Goal: Entertainment & Leisure: Consume media (video, audio)

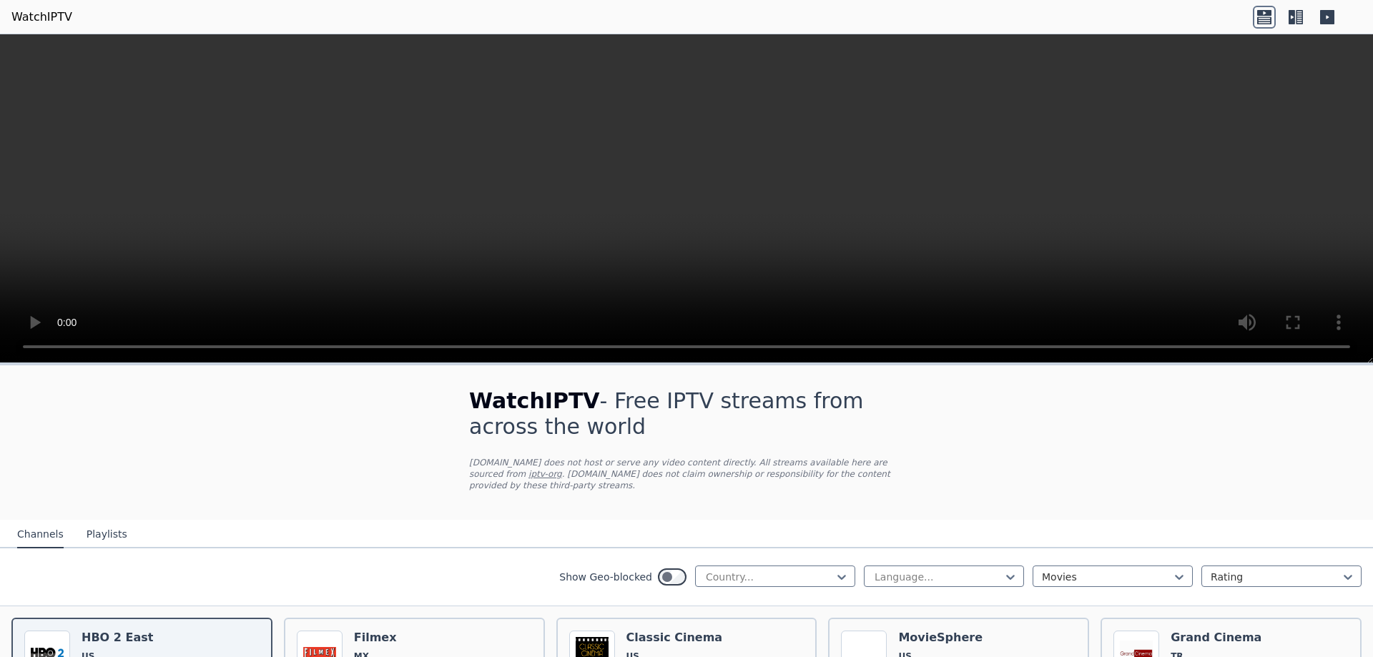
scroll to position [72, 0]
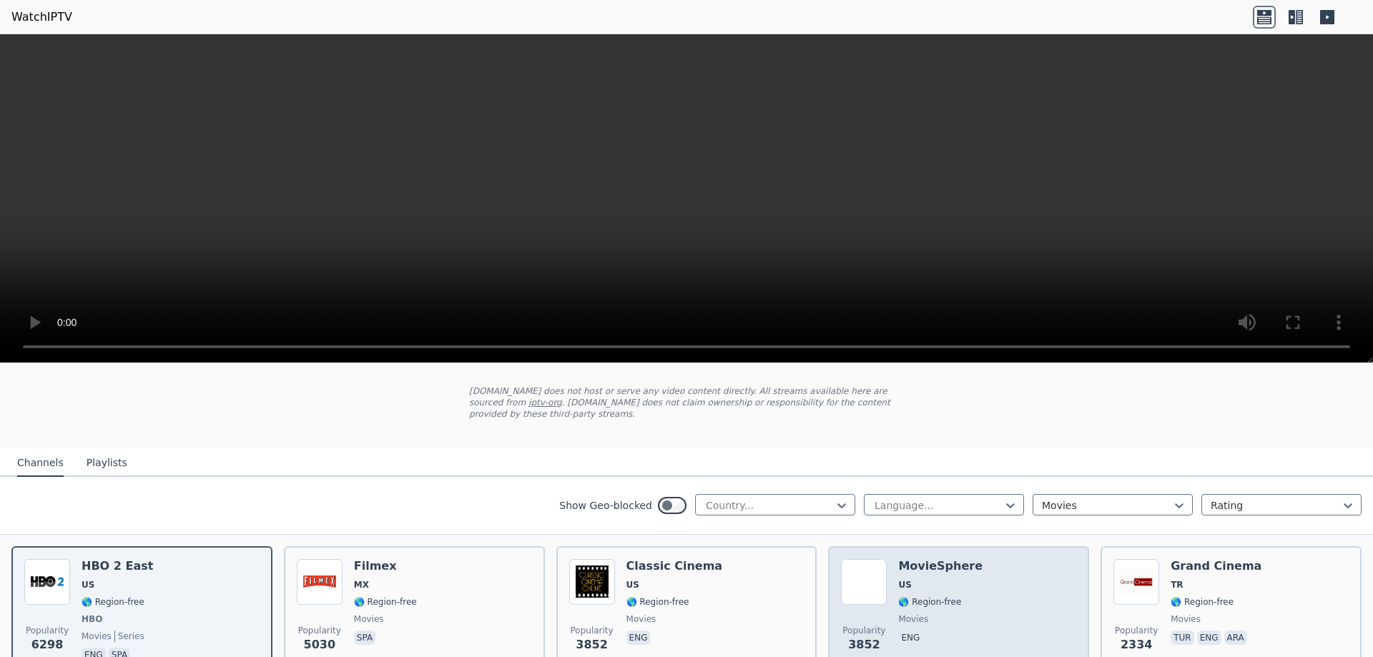
click at [931, 579] on span "US" at bounding box center [940, 584] width 84 height 11
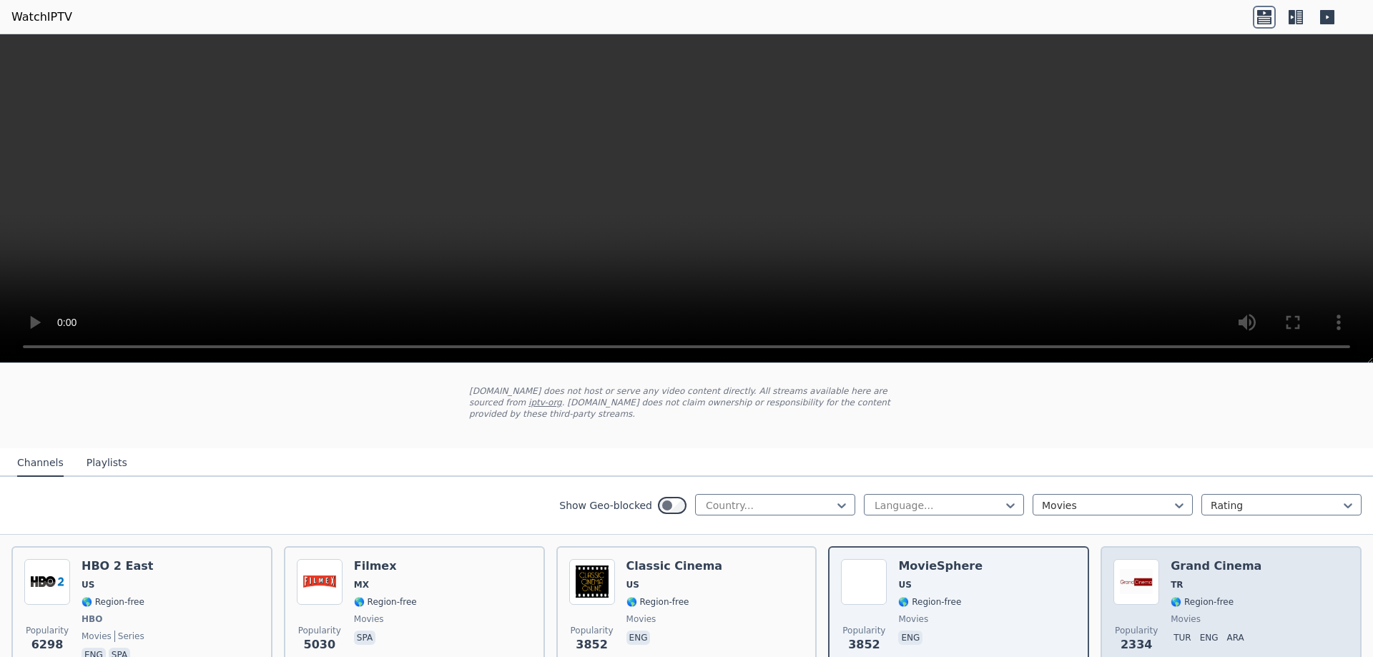
click at [1183, 579] on span "TR" at bounding box center [1216, 584] width 91 height 11
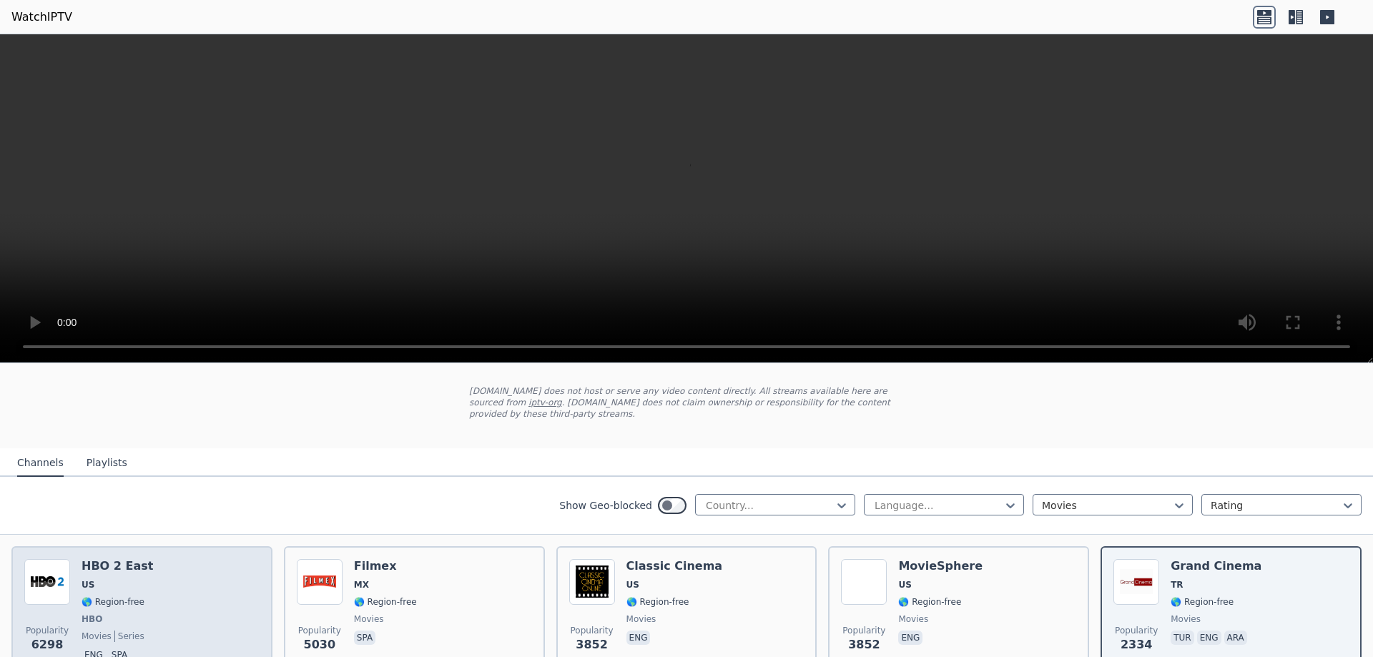
scroll to position [215, 0]
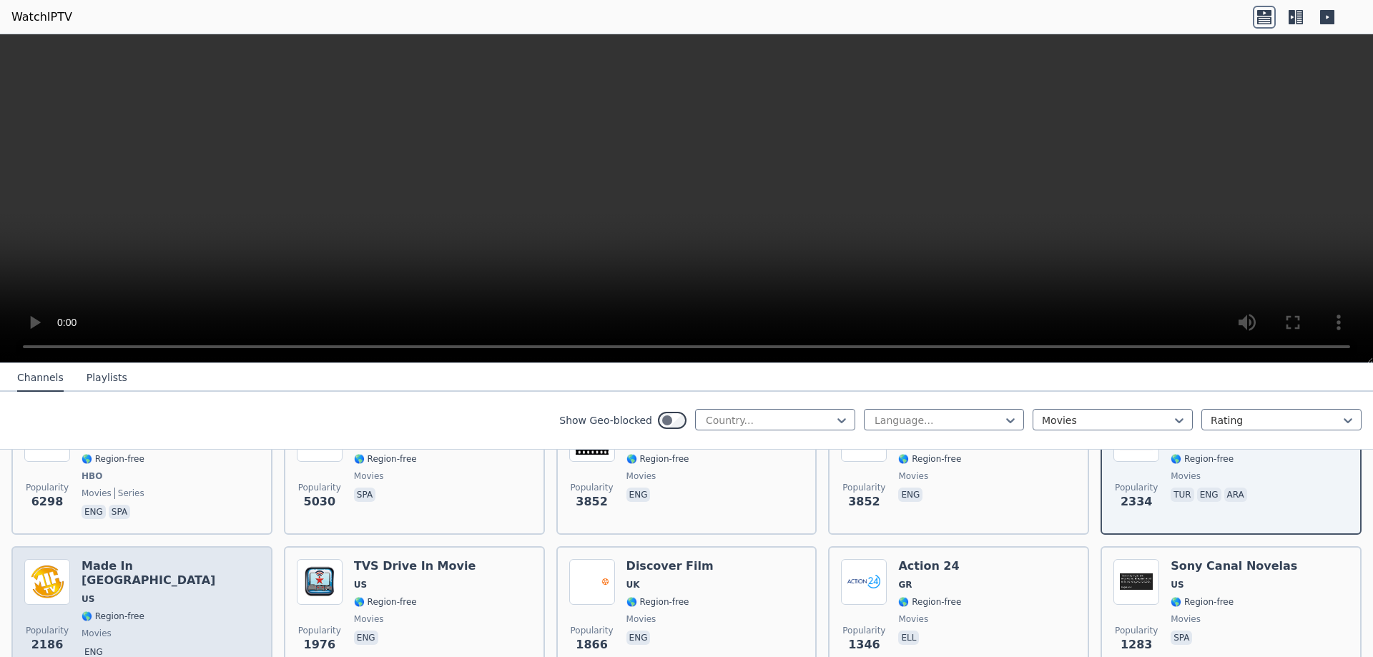
click at [166, 594] on span "US" at bounding box center [171, 599] width 178 height 11
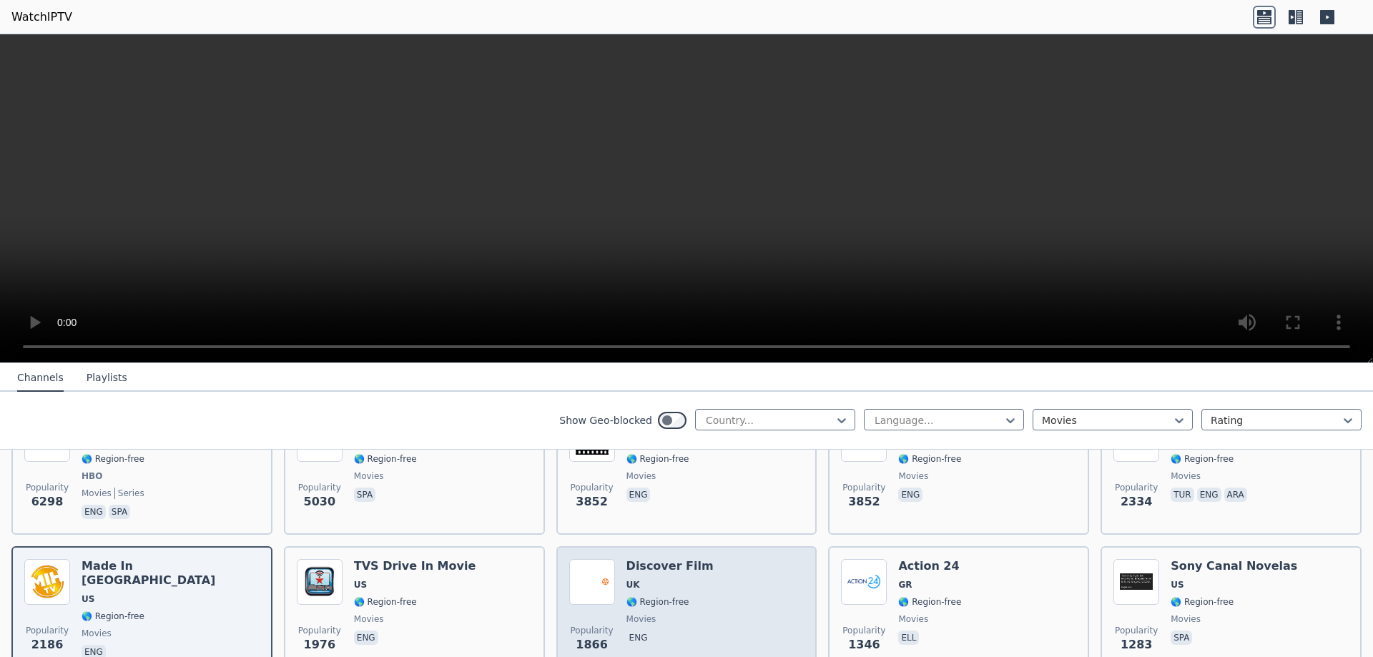
click at [655, 581] on div "Discover Film UK 🌎 Region-free movies eng" at bounding box center [669, 610] width 87 height 103
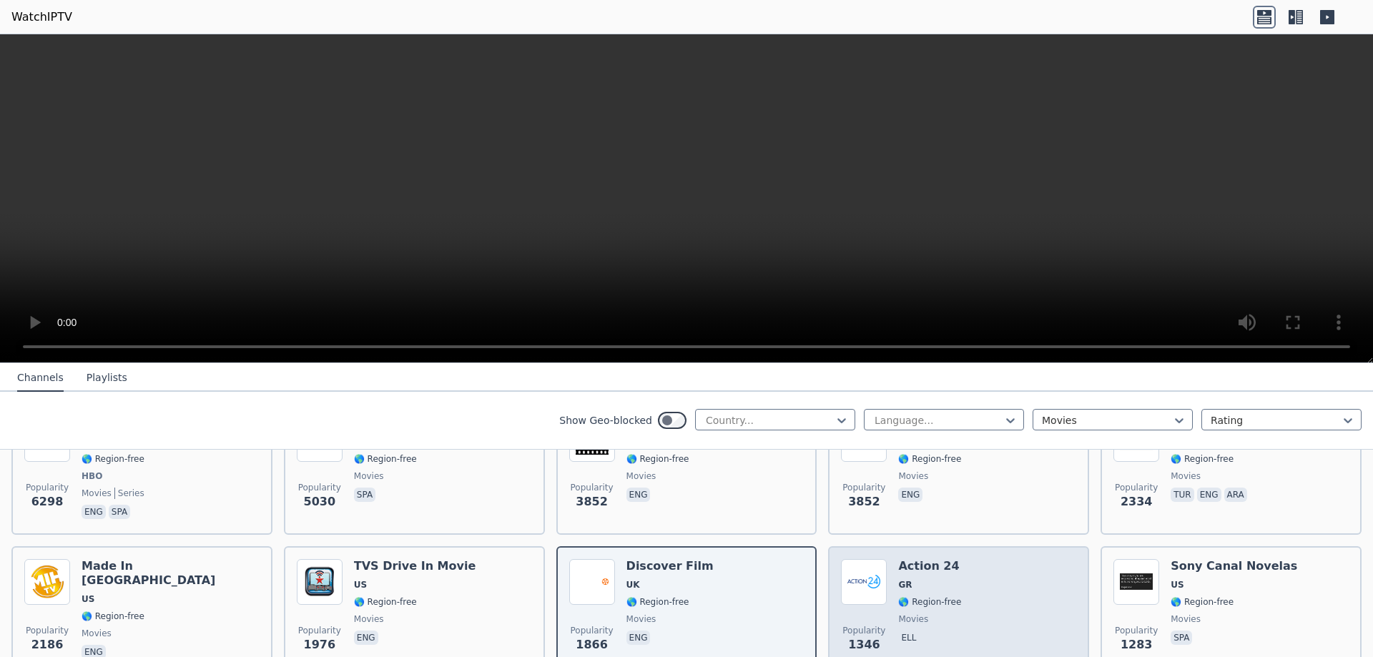
click at [929, 565] on div "Action 24 GR 🌎 Region-free movies ell" at bounding box center [929, 610] width 63 height 103
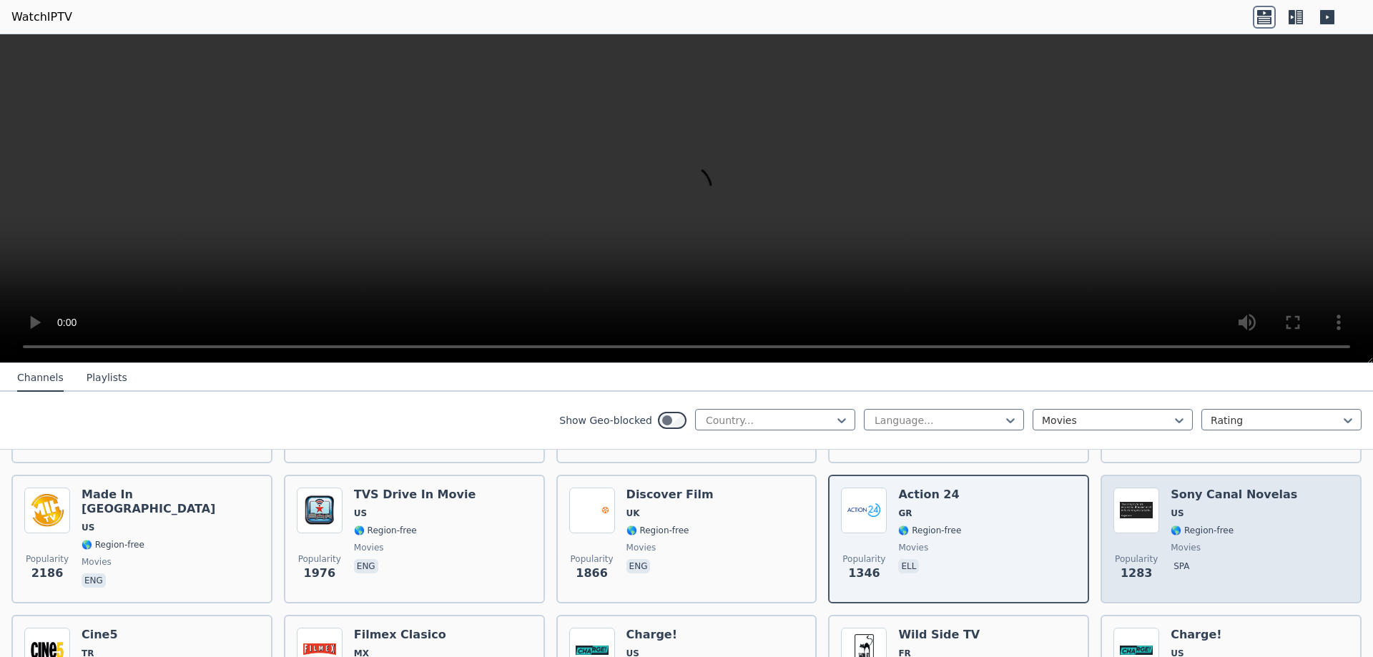
scroll to position [358, 0]
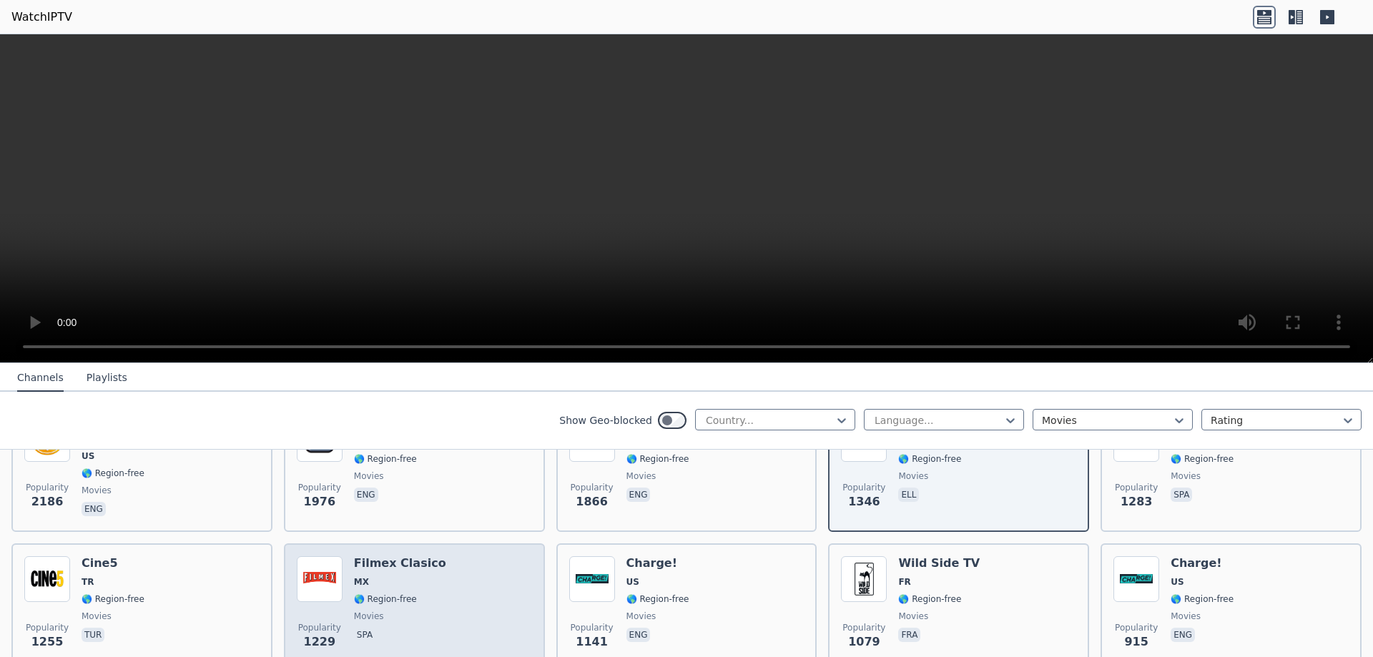
click at [360, 611] on span "movies" at bounding box center [369, 616] width 30 height 11
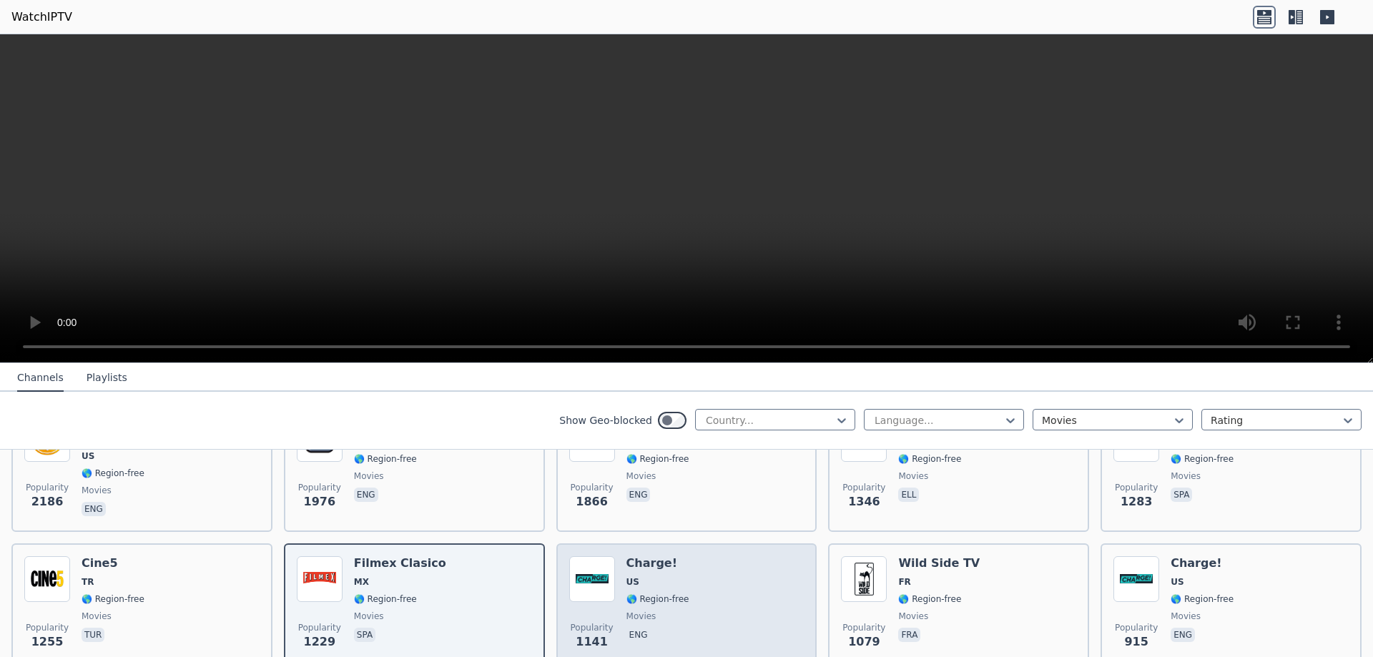
click at [659, 611] on span "movies" at bounding box center [657, 616] width 63 height 11
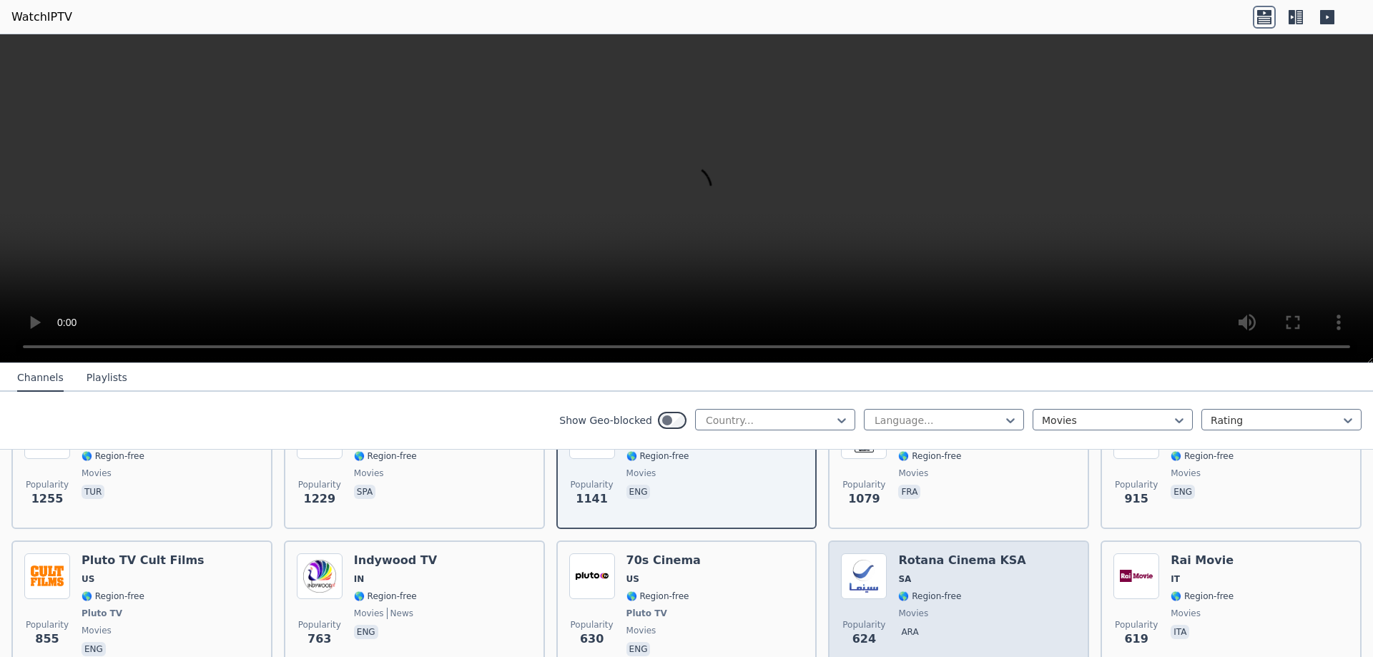
scroll to position [429, 0]
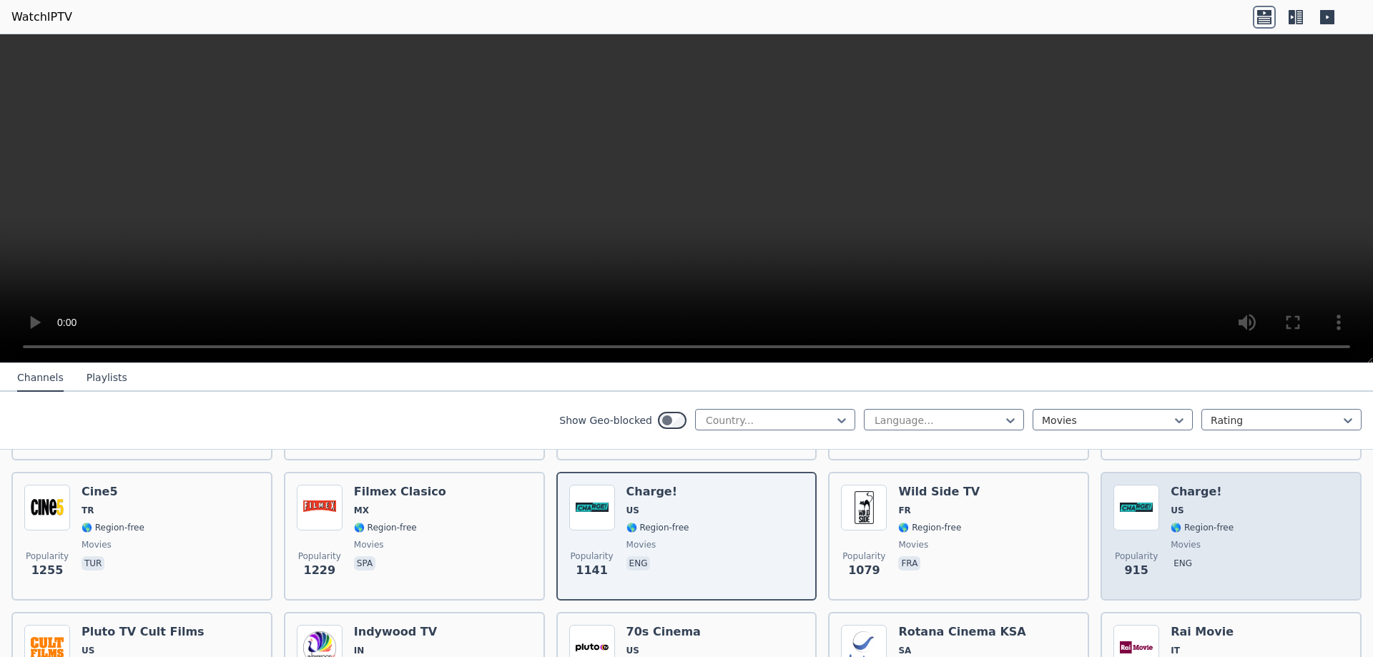
click at [1191, 539] on span "movies" at bounding box center [1202, 544] width 63 height 11
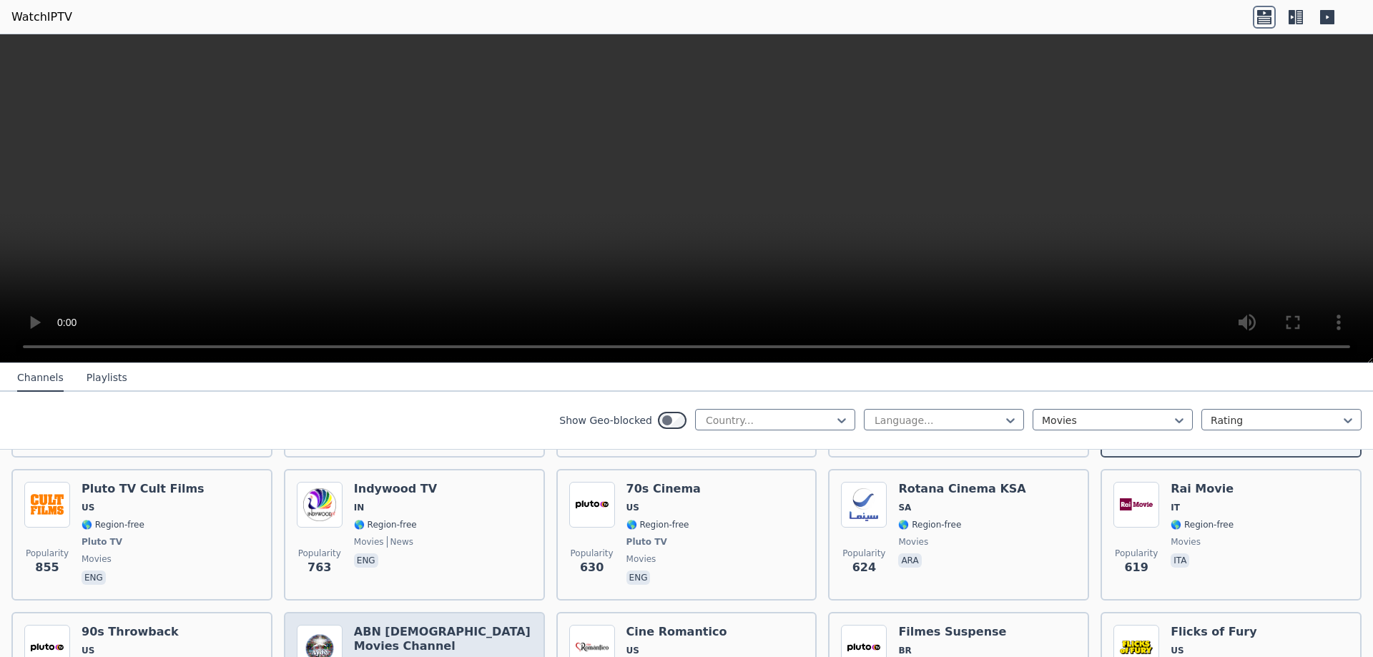
scroll to position [715, 0]
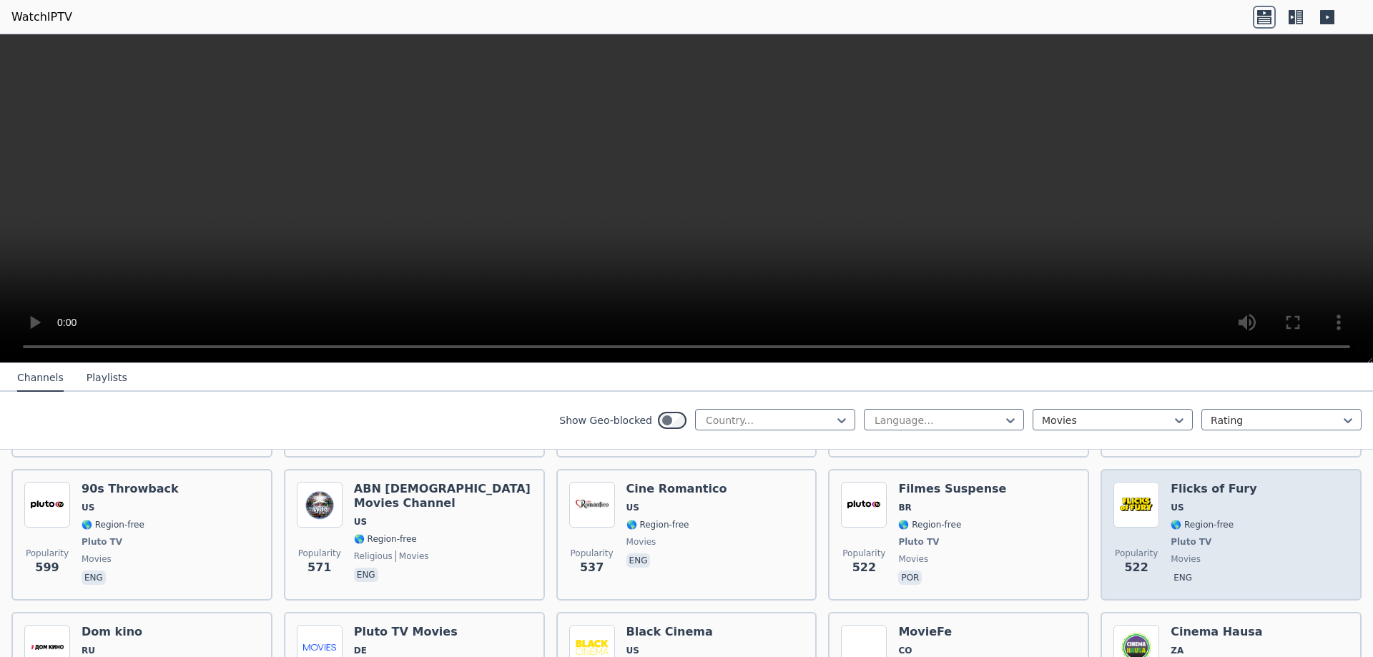
click at [1209, 536] on span "Pluto TV" at bounding box center [1214, 541] width 86 height 11
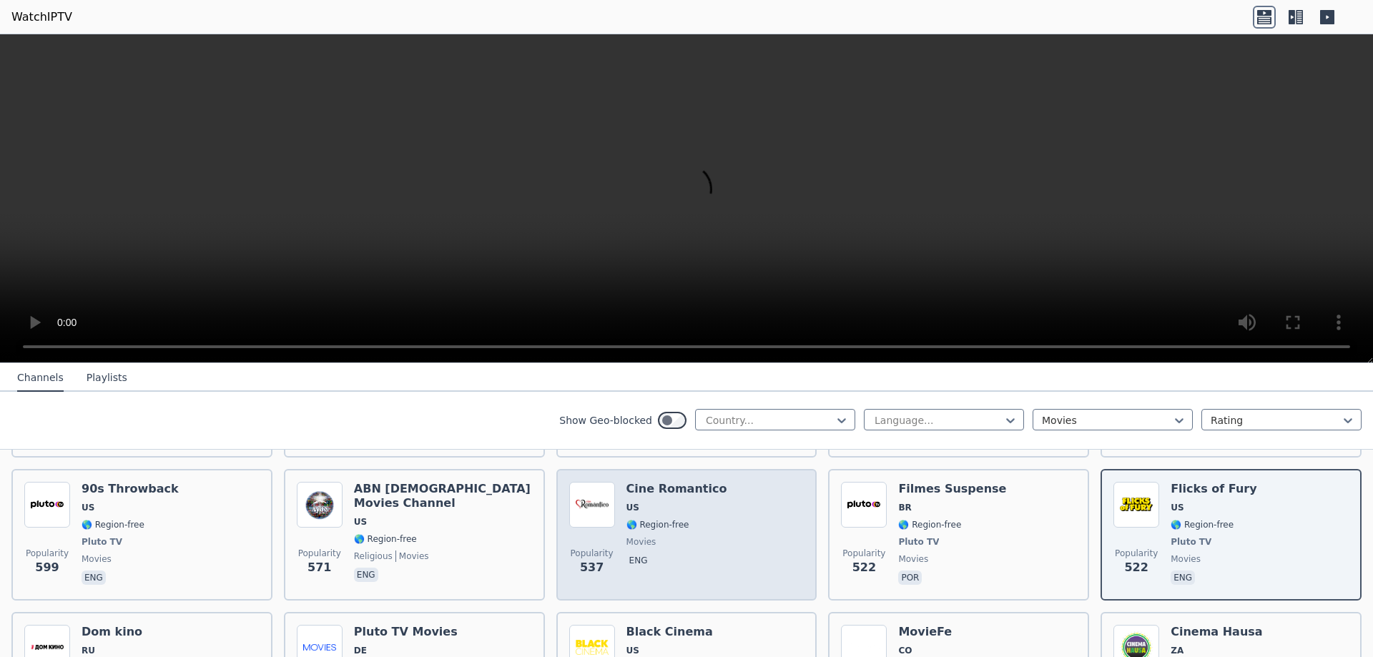
scroll to position [787, 0]
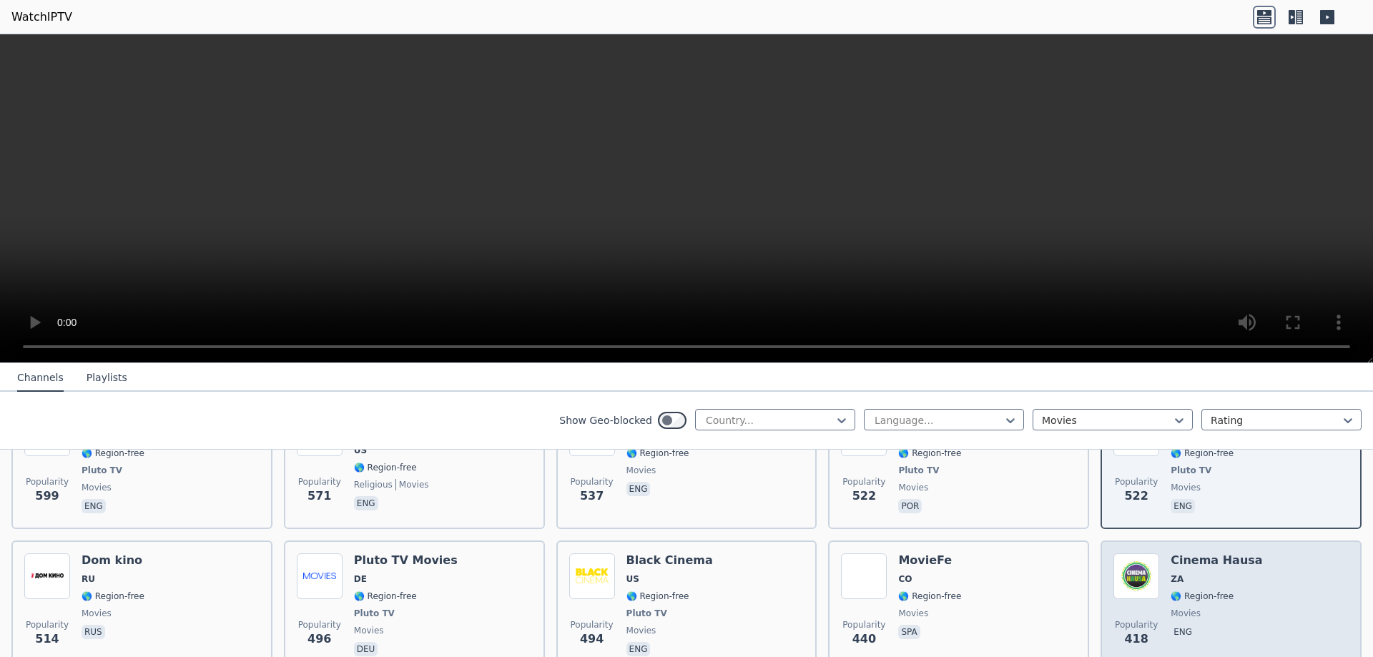
click at [1198, 591] on span "🌎 Region-free" at bounding box center [1202, 596] width 63 height 11
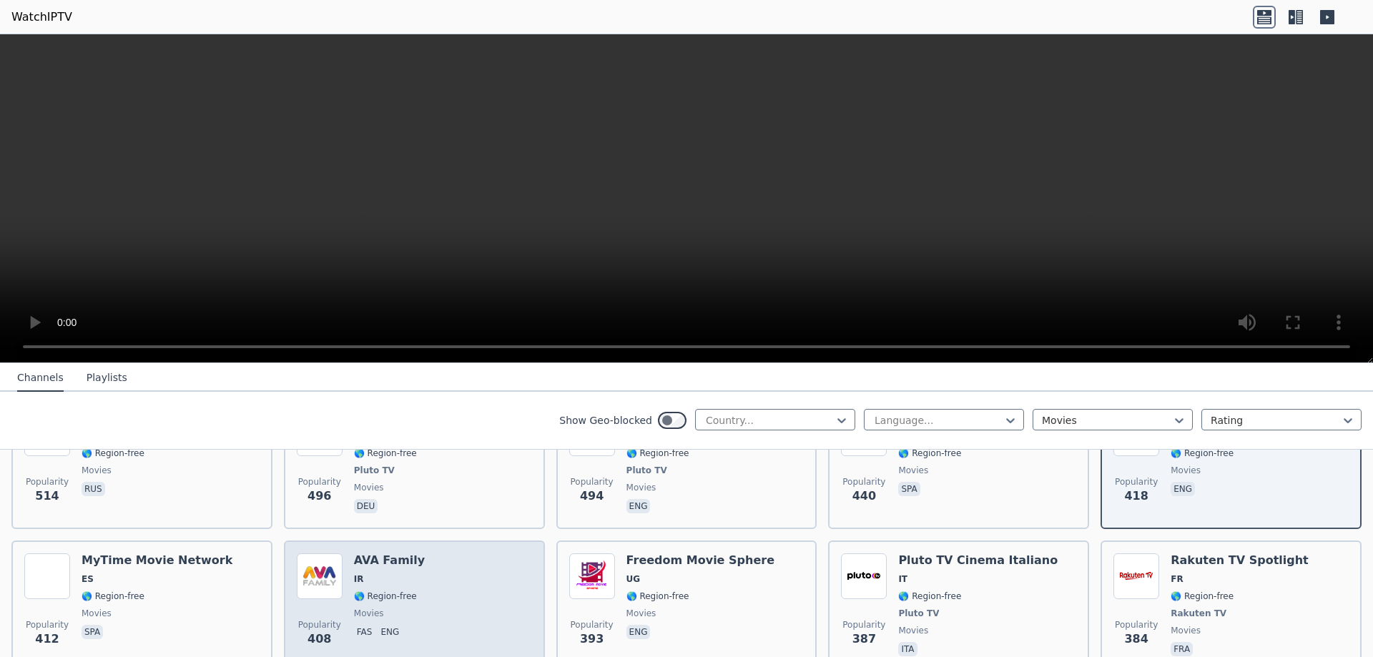
scroll to position [1001, 0]
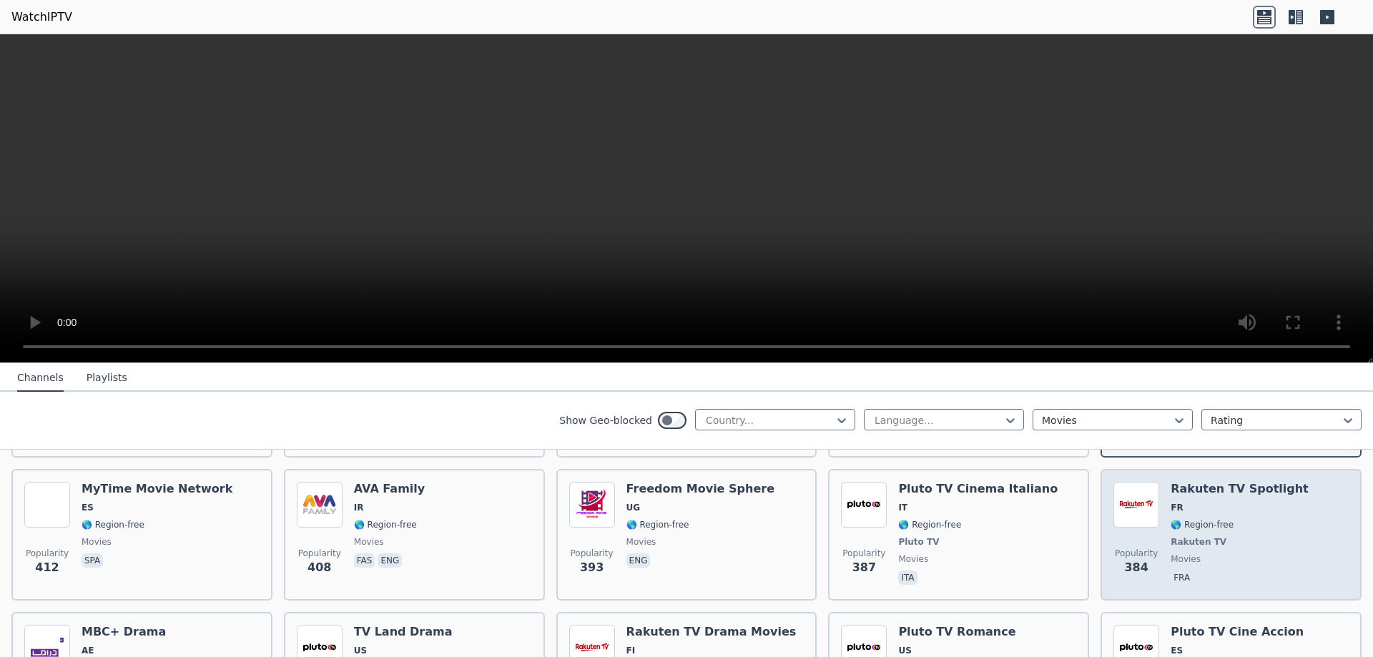
click at [1158, 512] on div "Popularity 384 Rakuten TV Spotlight FR 🌎 Region-free Rakuten TV movies fra" at bounding box center [1230, 535] width 235 height 106
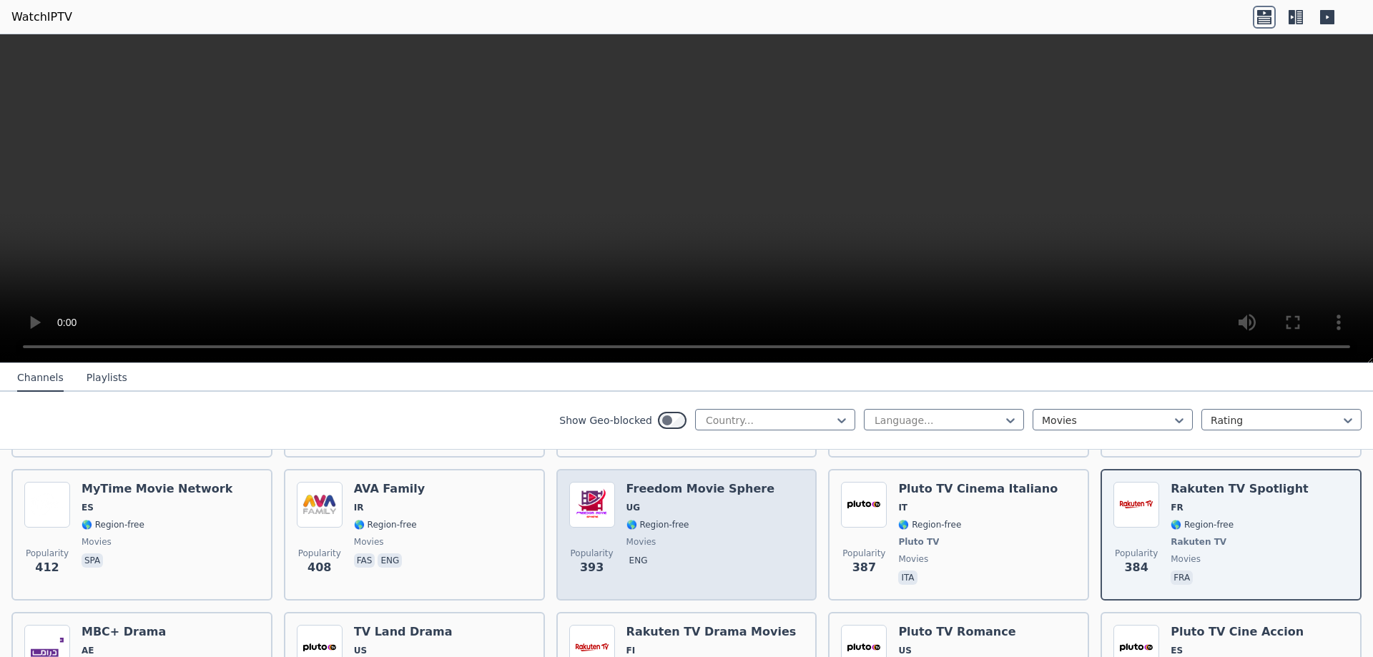
click at [654, 519] on div "Freedom Movie Sphere UG 🌎 Region-free movies eng" at bounding box center [700, 535] width 148 height 106
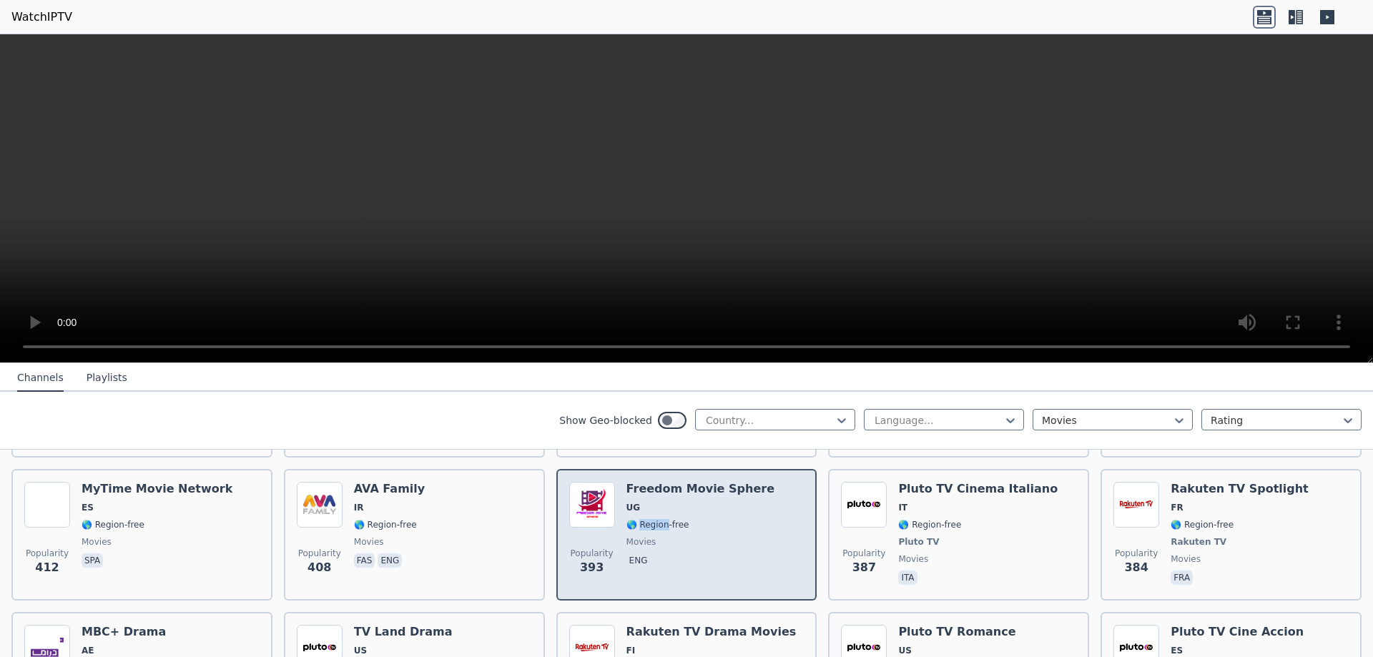
click at [654, 519] on div "Freedom Movie Sphere UG 🌎 Region-free movies eng" at bounding box center [700, 535] width 148 height 106
click at [687, 536] on span "movies" at bounding box center [700, 541] width 148 height 11
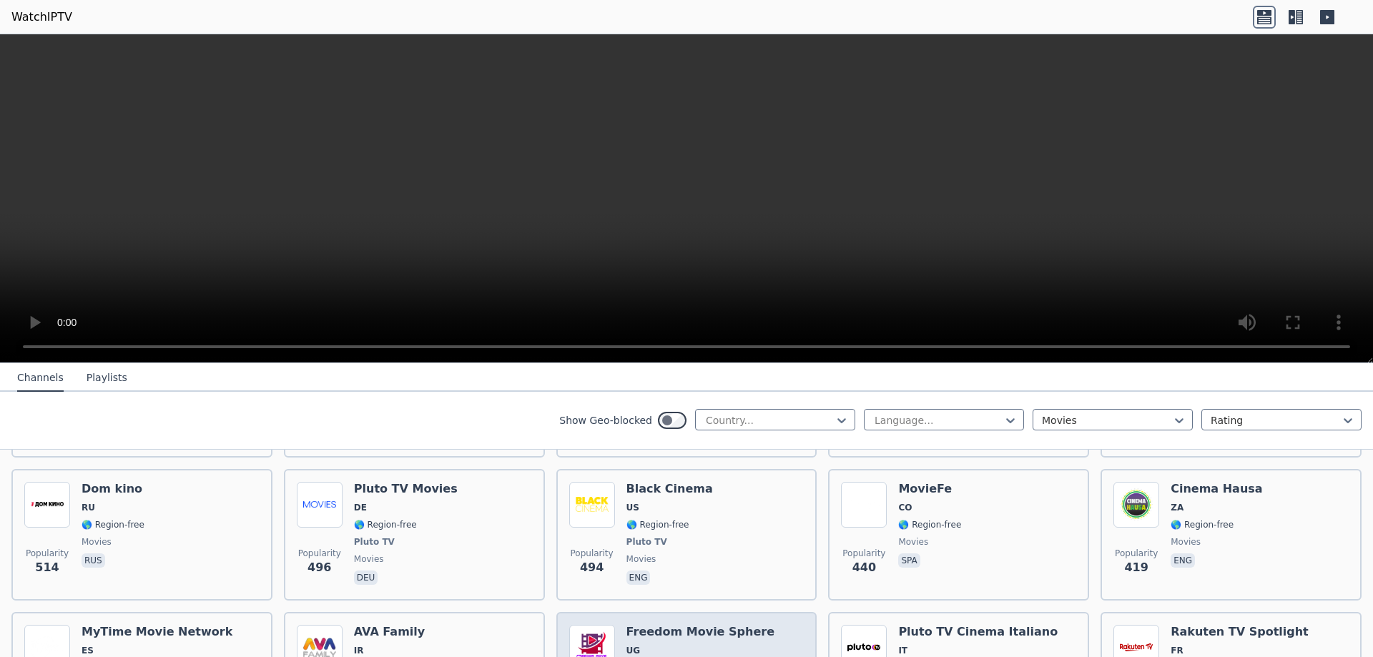
scroll to position [930, 0]
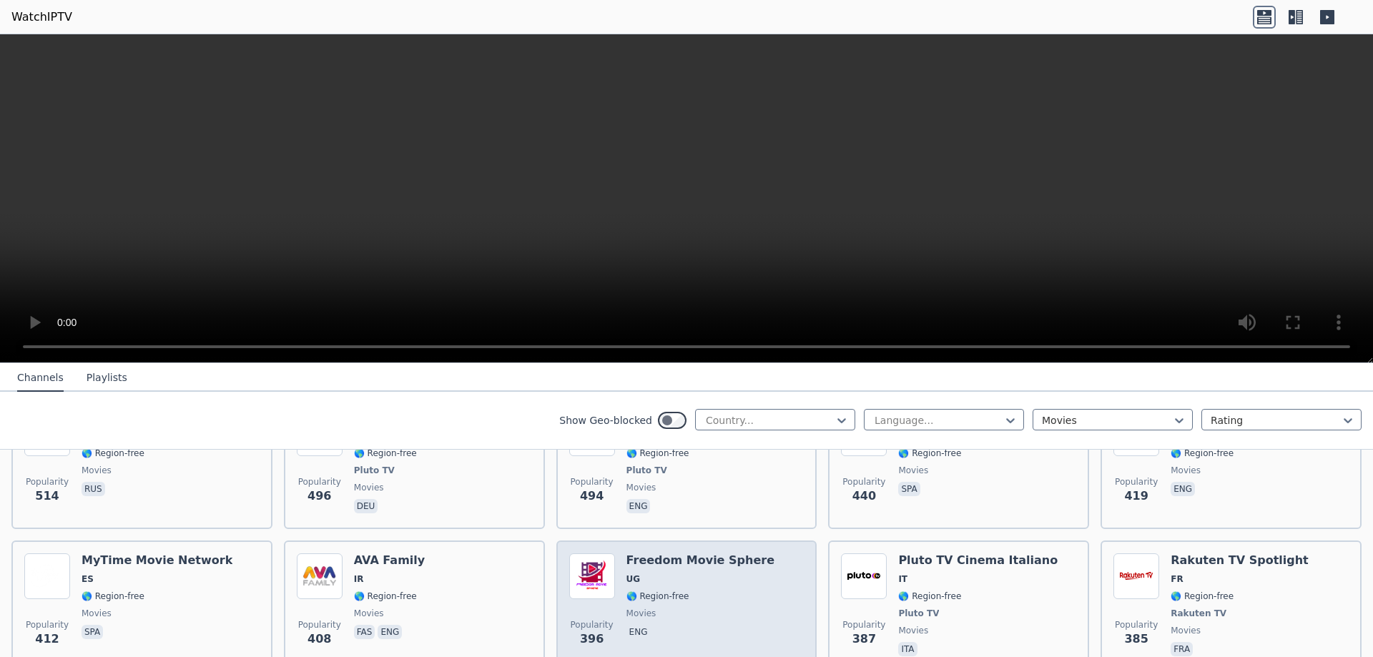
click at [666, 577] on div "Freedom Movie Sphere UG 🌎 Region-free movies eng" at bounding box center [700, 606] width 148 height 106
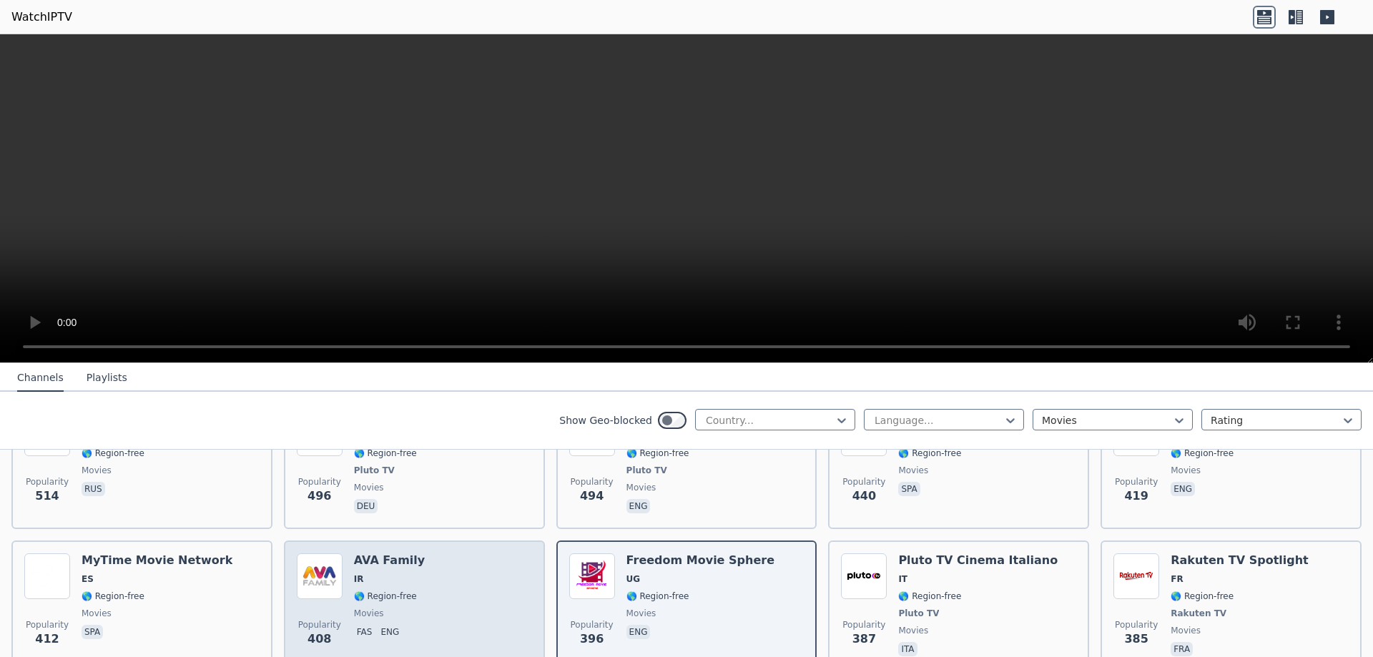
click at [372, 576] on div "AVA Family IR 🌎 Region-free movies fas eng" at bounding box center [389, 606] width 71 height 106
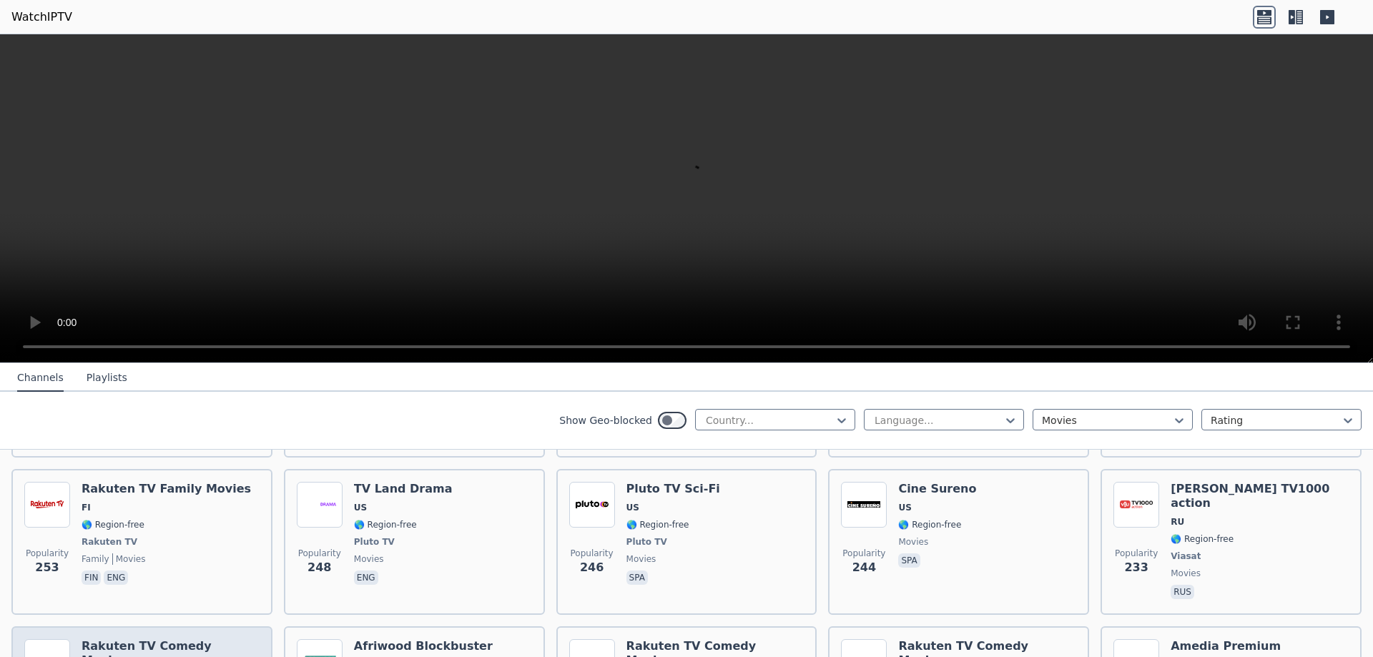
scroll to position [1502, 0]
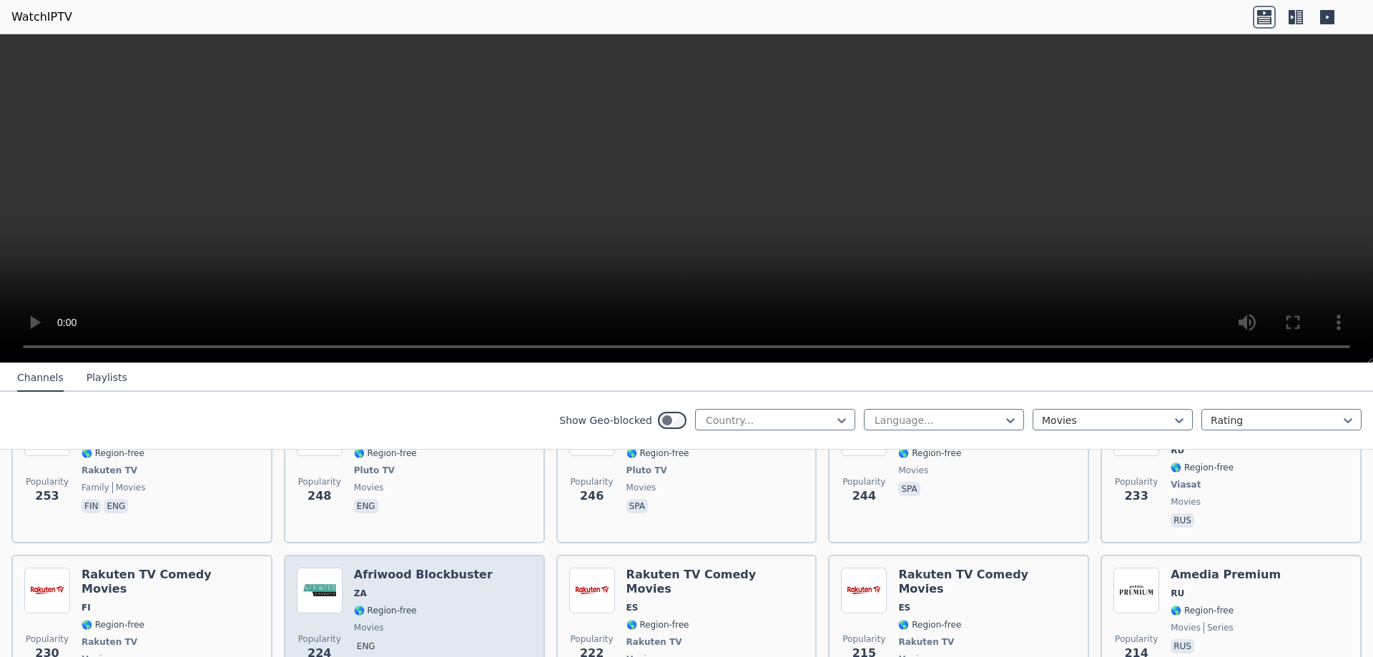
click at [395, 622] on span "movies" at bounding box center [423, 627] width 139 height 11
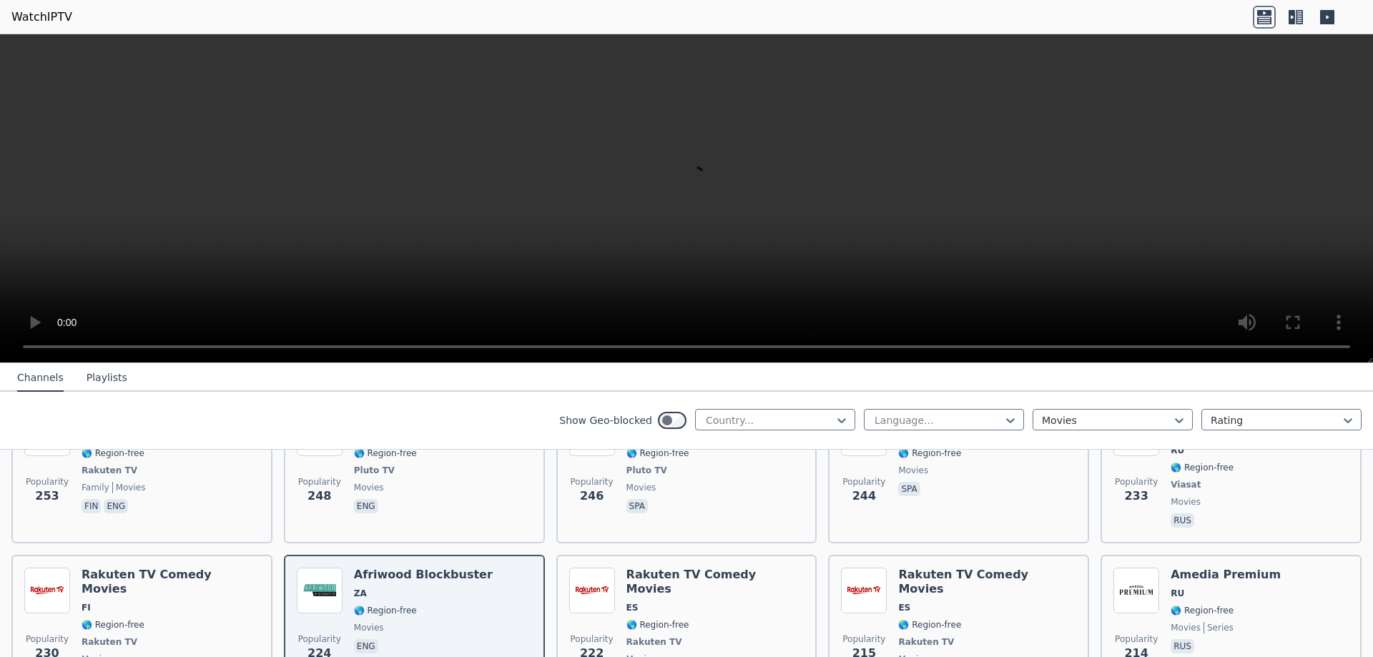
scroll to position [1645, 0]
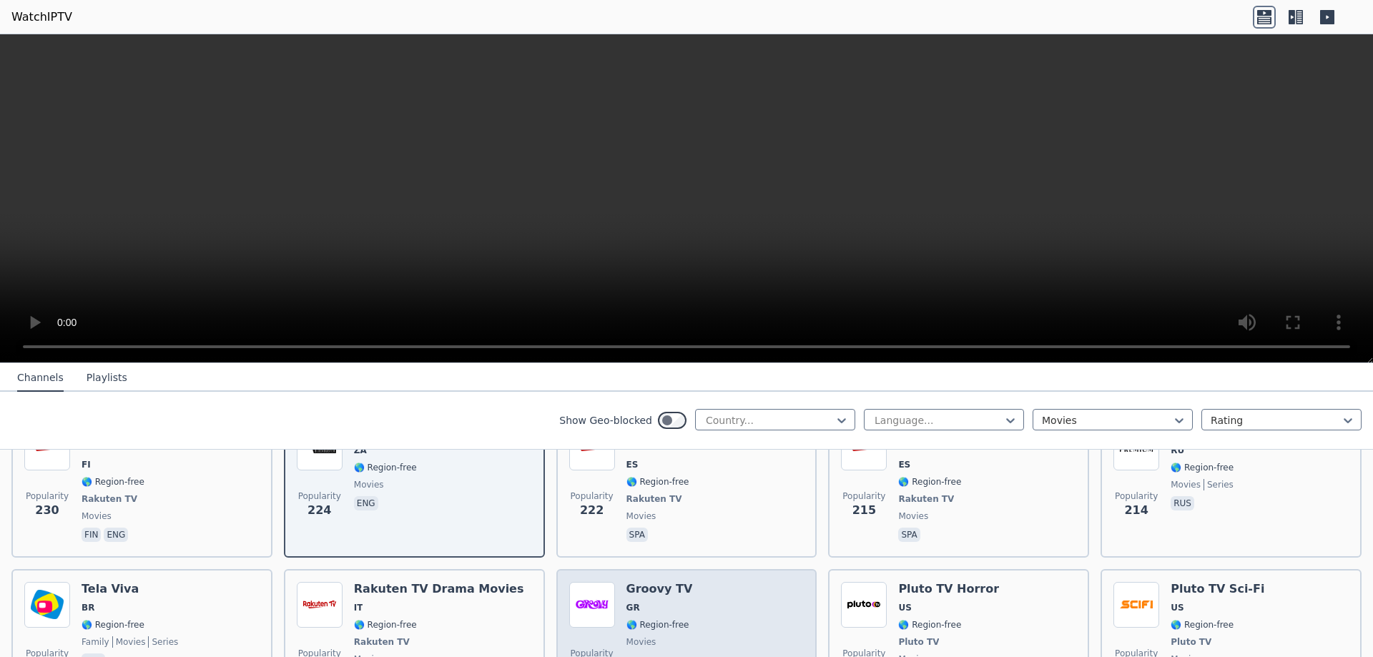
click at [649, 582] on div "Groovy TV GR 🌎 Region-free movies ell" at bounding box center [659, 635] width 67 height 106
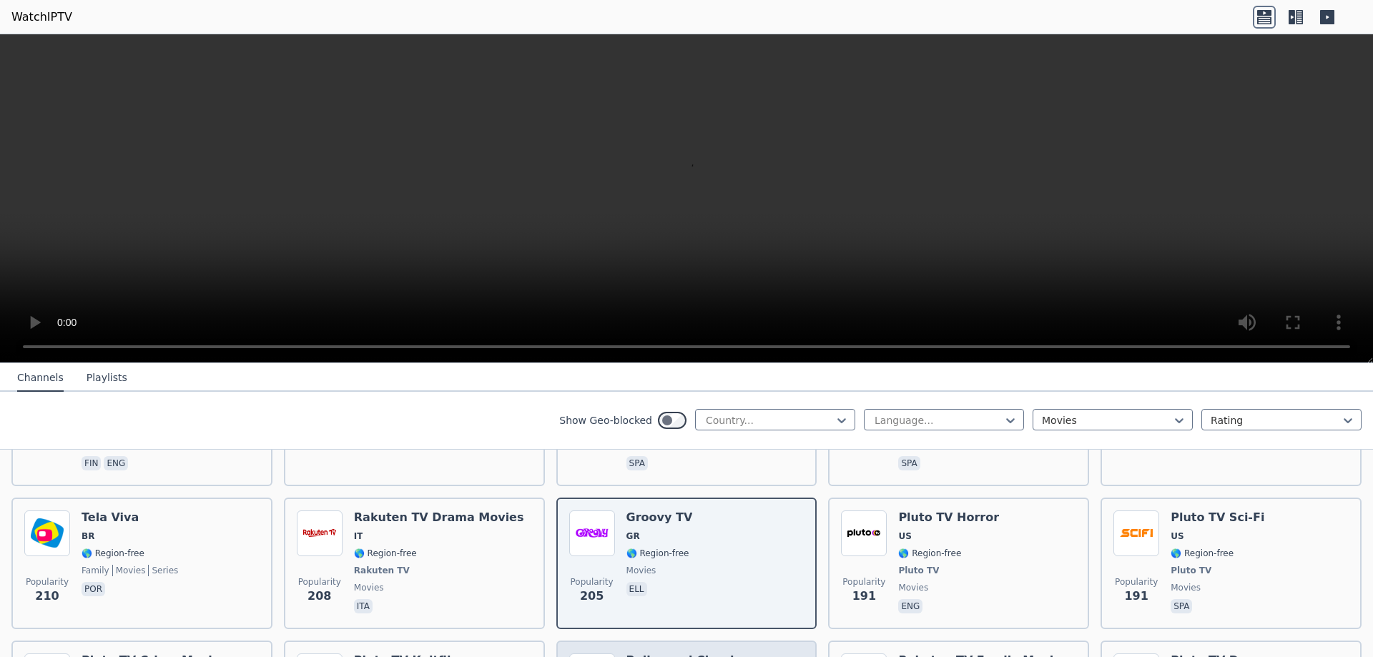
scroll to position [1788, 0]
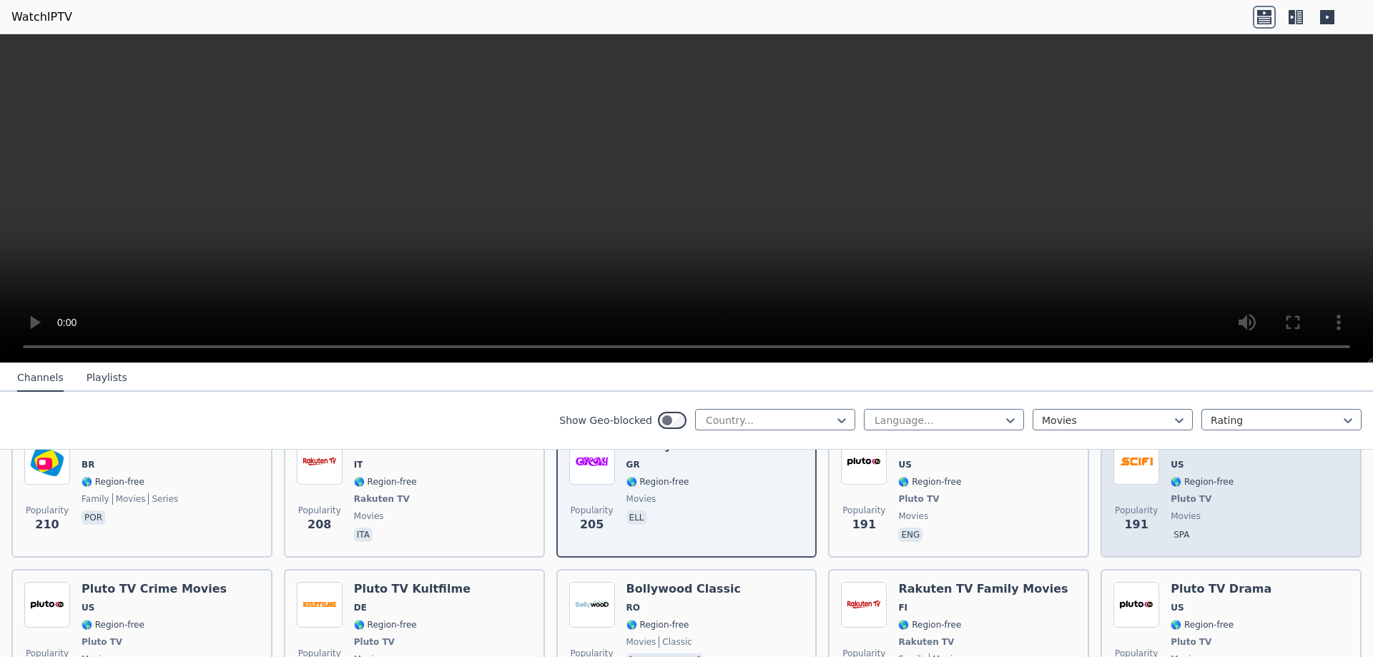
click at [1179, 484] on div "Pluto TV Sci-Fi US 🌎 Region-free Pluto TV movies spa" at bounding box center [1218, 492] width 94 height 106
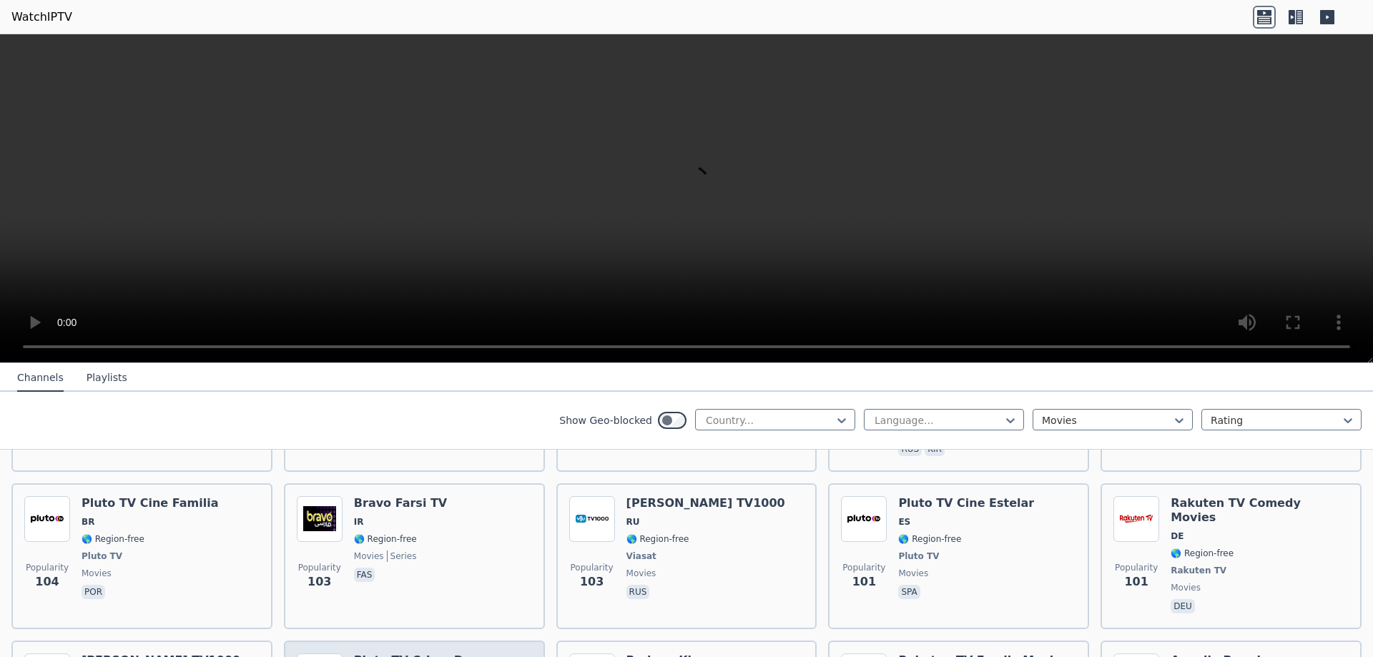
scroll to position [3575, 0]
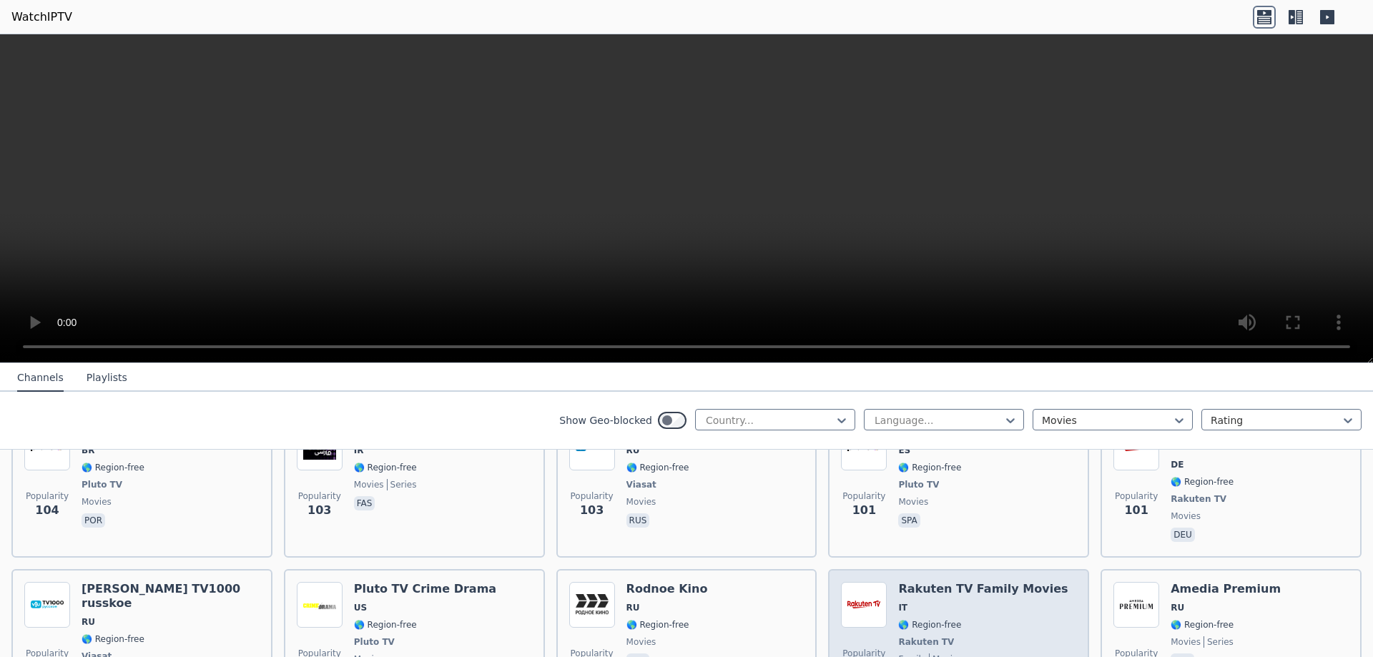
click at [916, 619] on span "🌎 Region-free" at bounding box center [929, 624] width 63 height 11
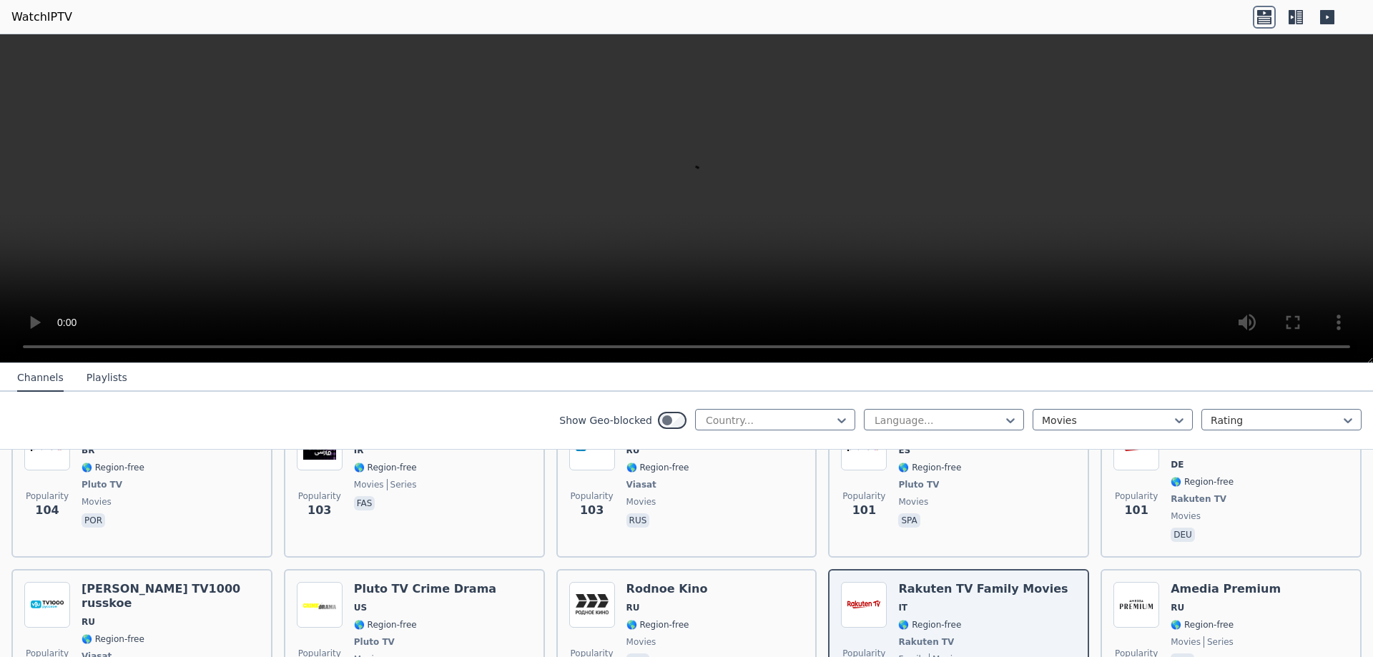
scroll to position [3862, 0]
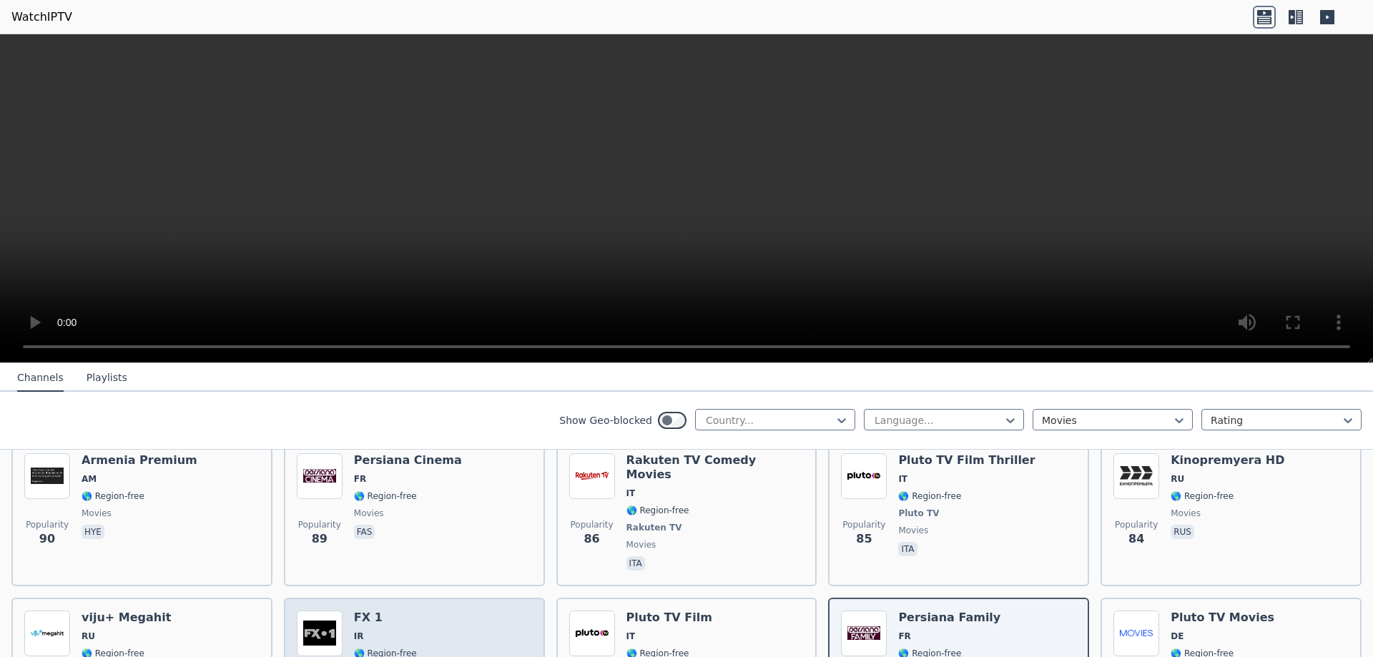
click at [392, 648] on span "🌎 Region-free" at bounding box center [385, 653] width 63 height 11
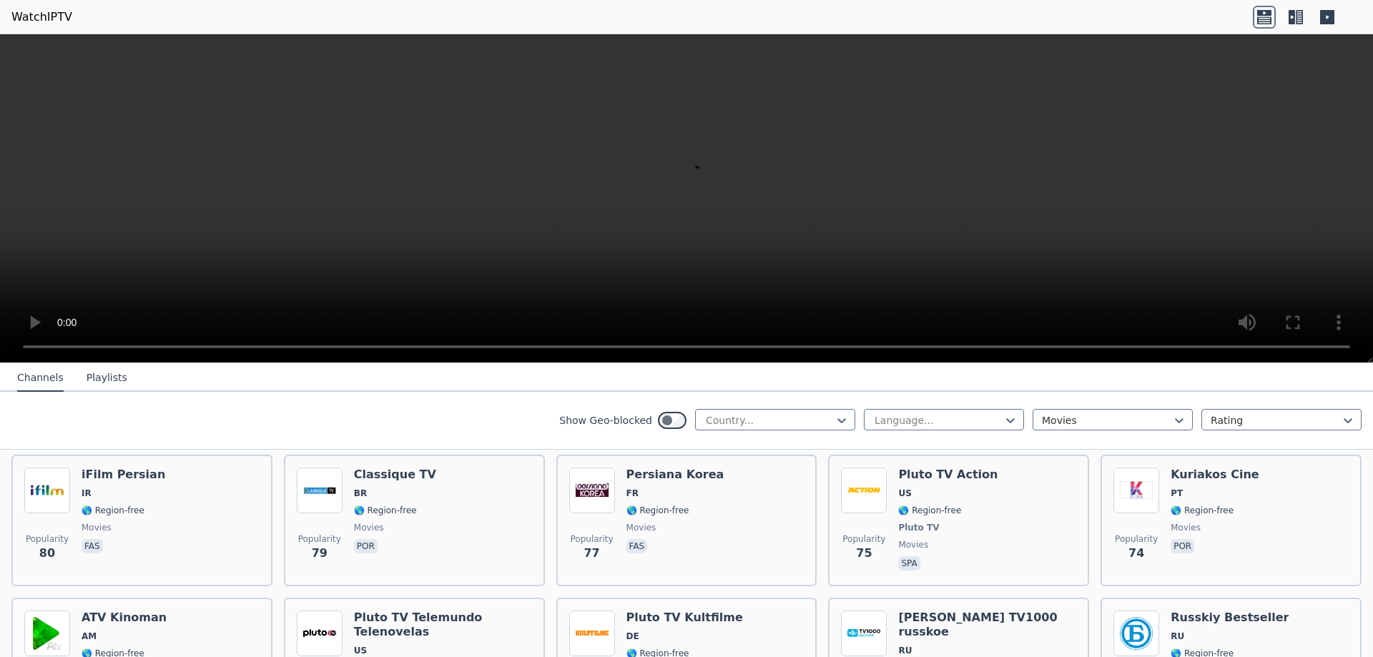
scroll to position [4219, 0]
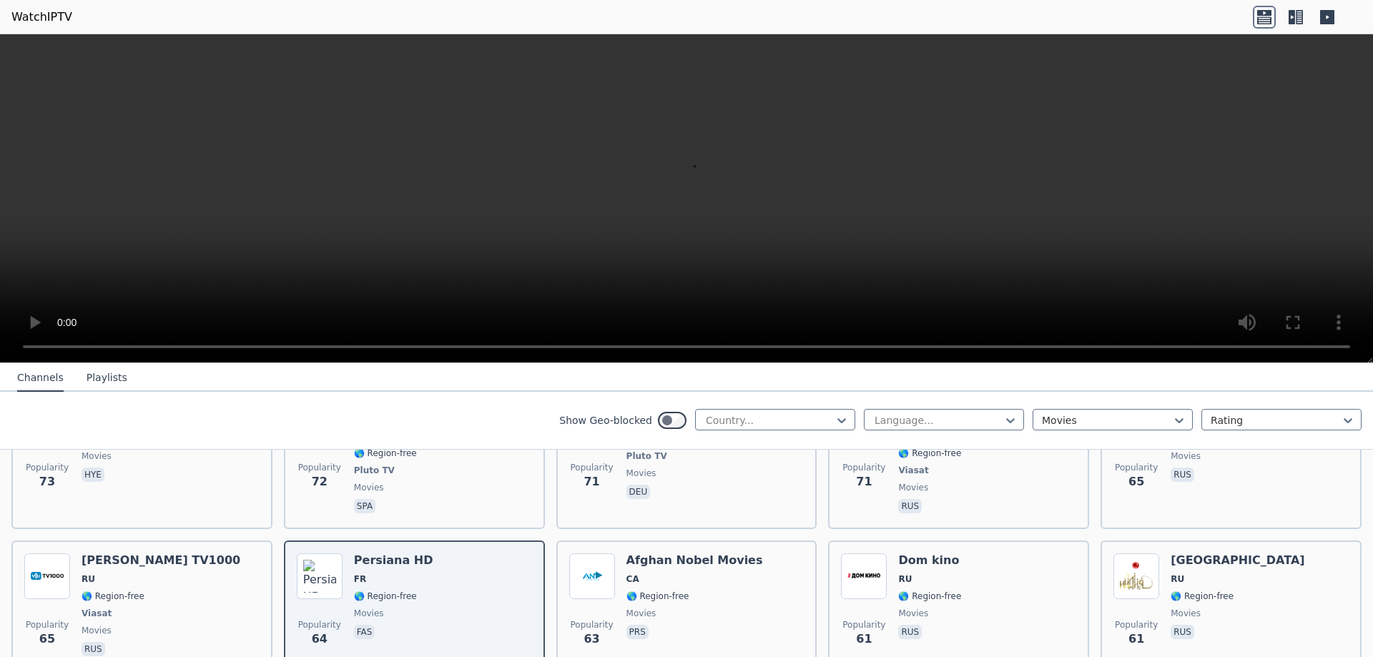
scroll to position [4434, 0]
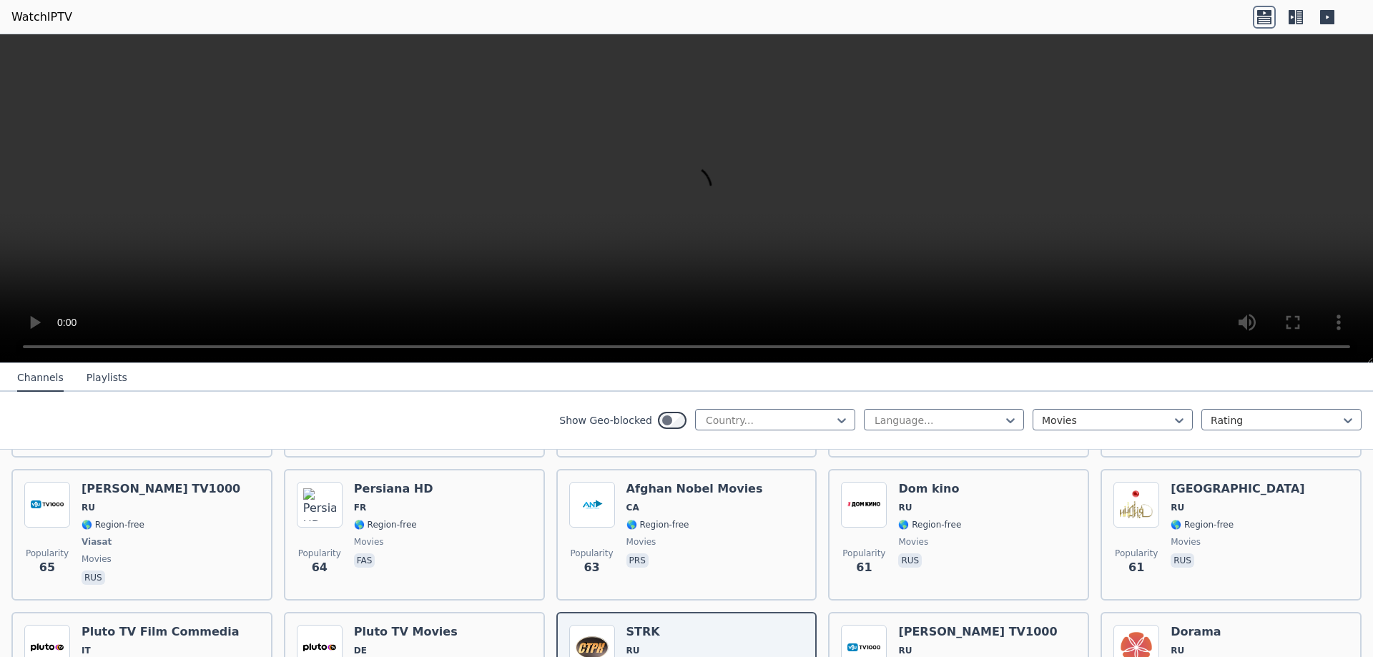
scroll to position [4648, 0]
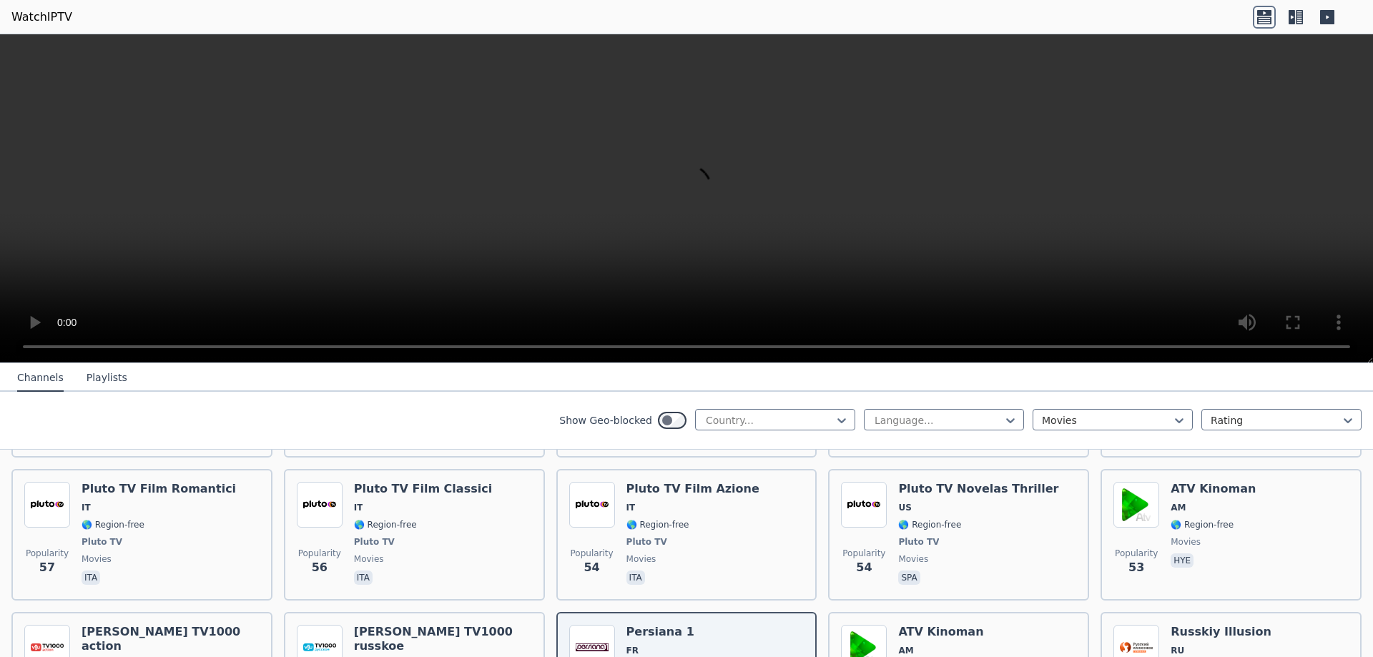
scroll to position [4863, 0]
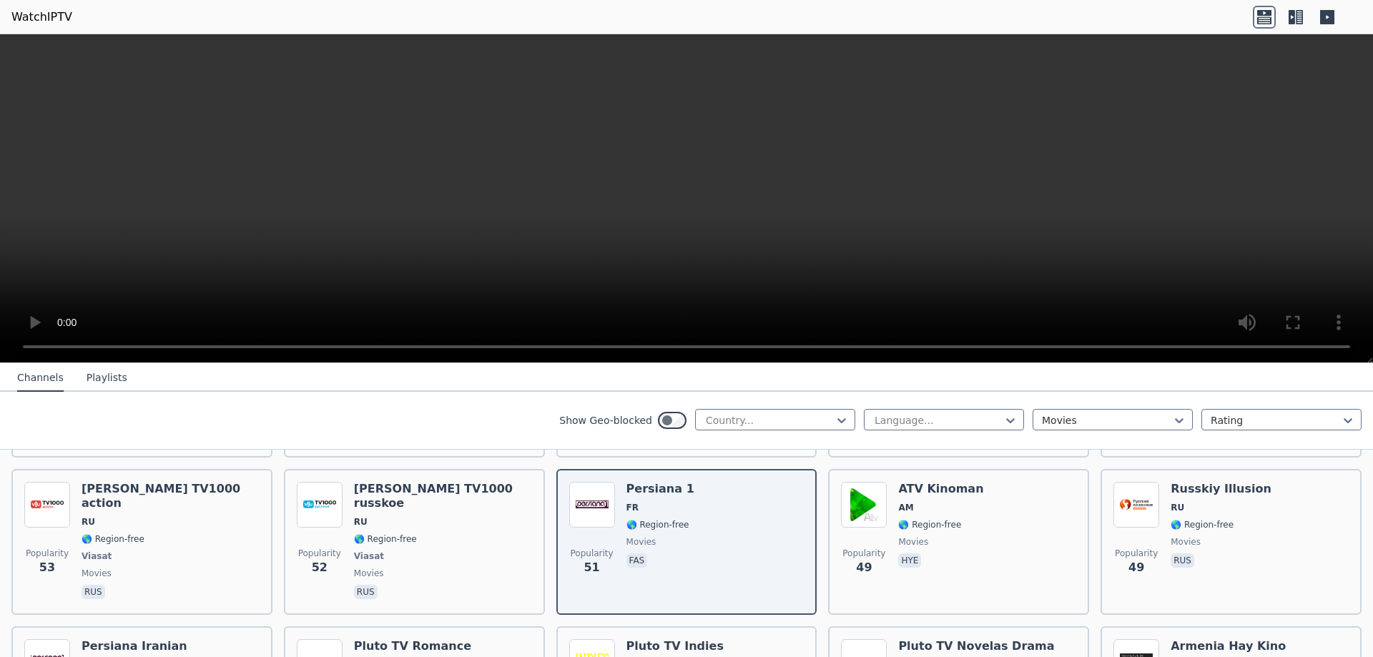
click at [1301, 24] on icon at bounding box center [1295, 17] width 23 height 23
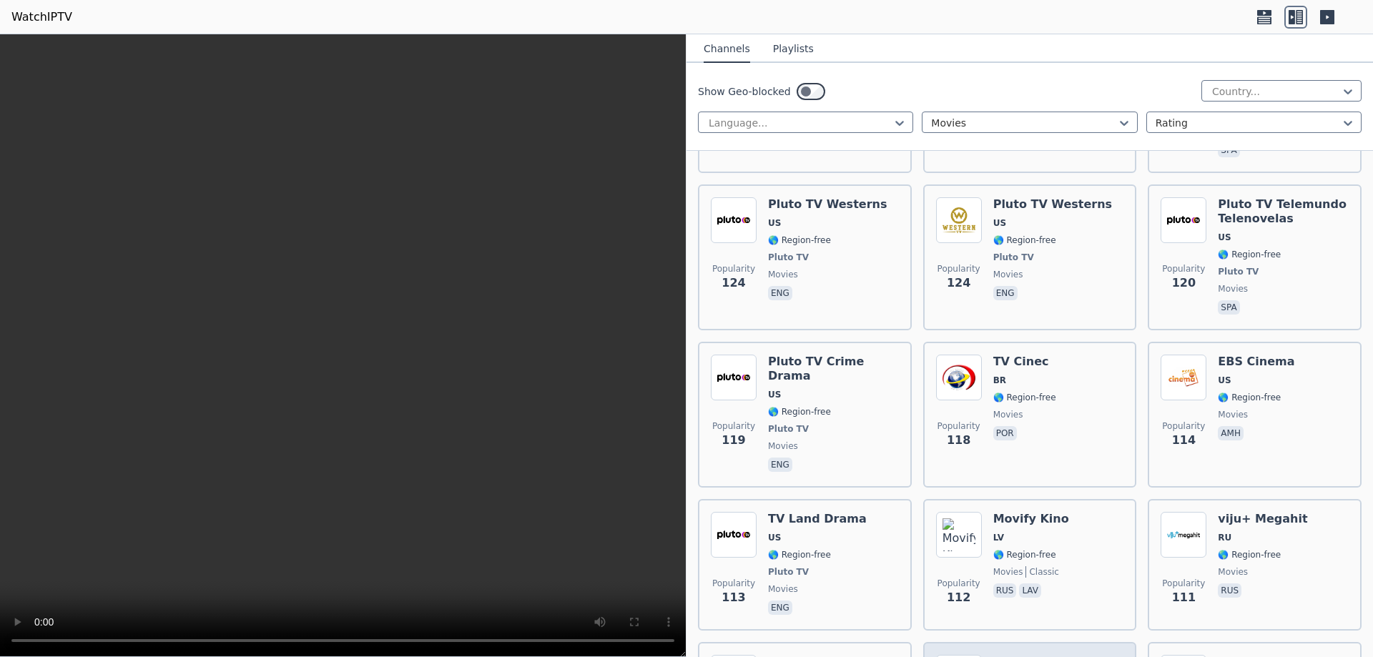
scroll to position [5292, 0]
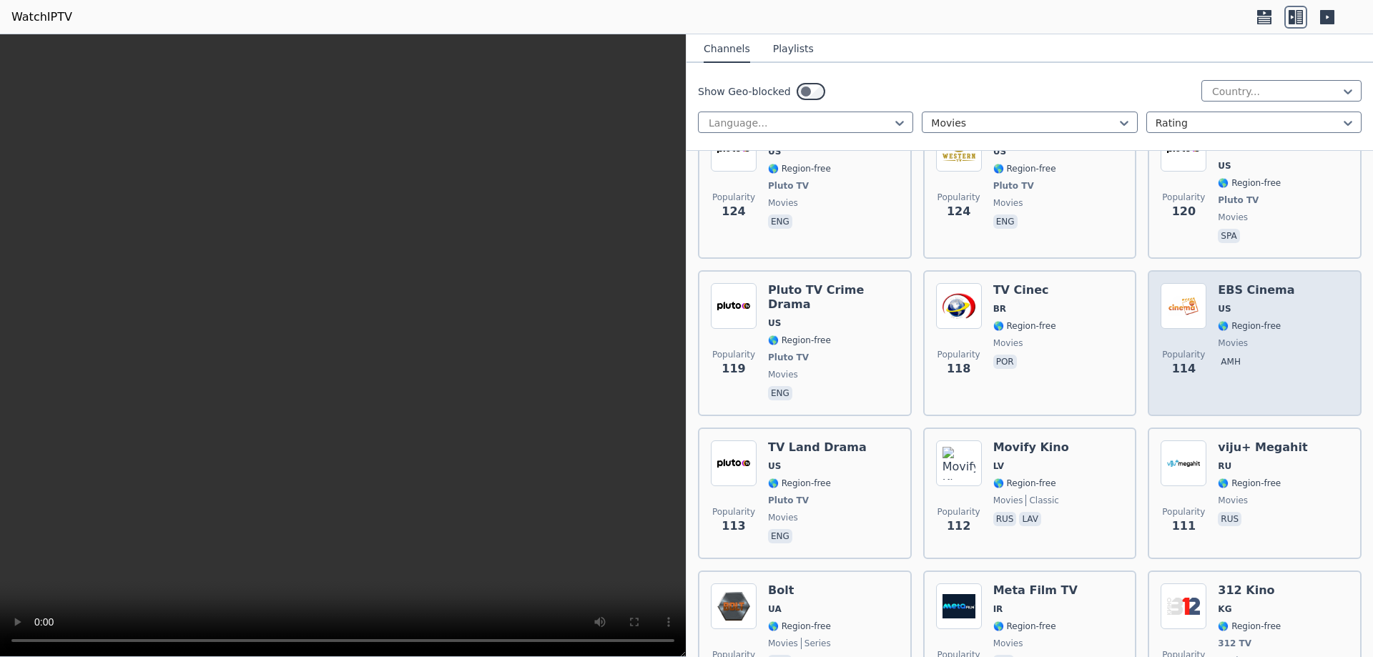
click at [1239, 283] on div "EBS Cinema US 🌎 Region-free movies amh" at bounding box center [1256, 343] width 77 height 120
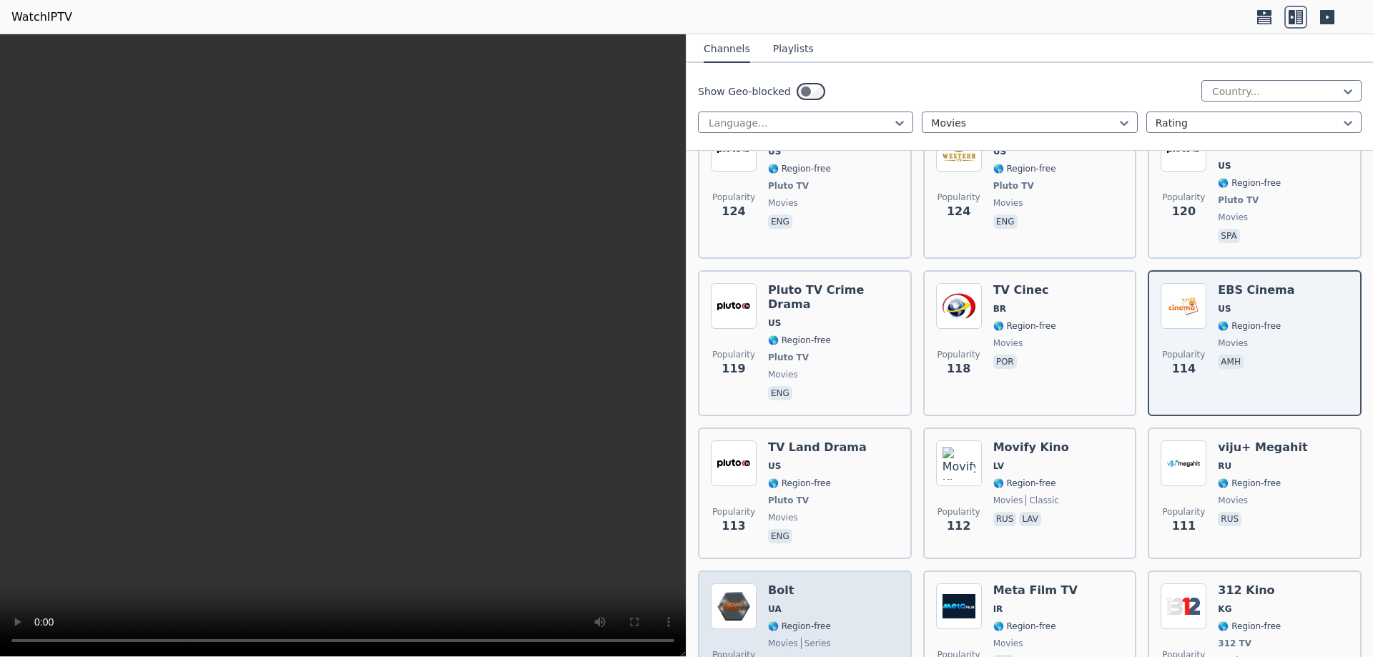
click at [814, 621] on span "🌎 Region-free" at bounding box center [799, 626] width 63 height 11
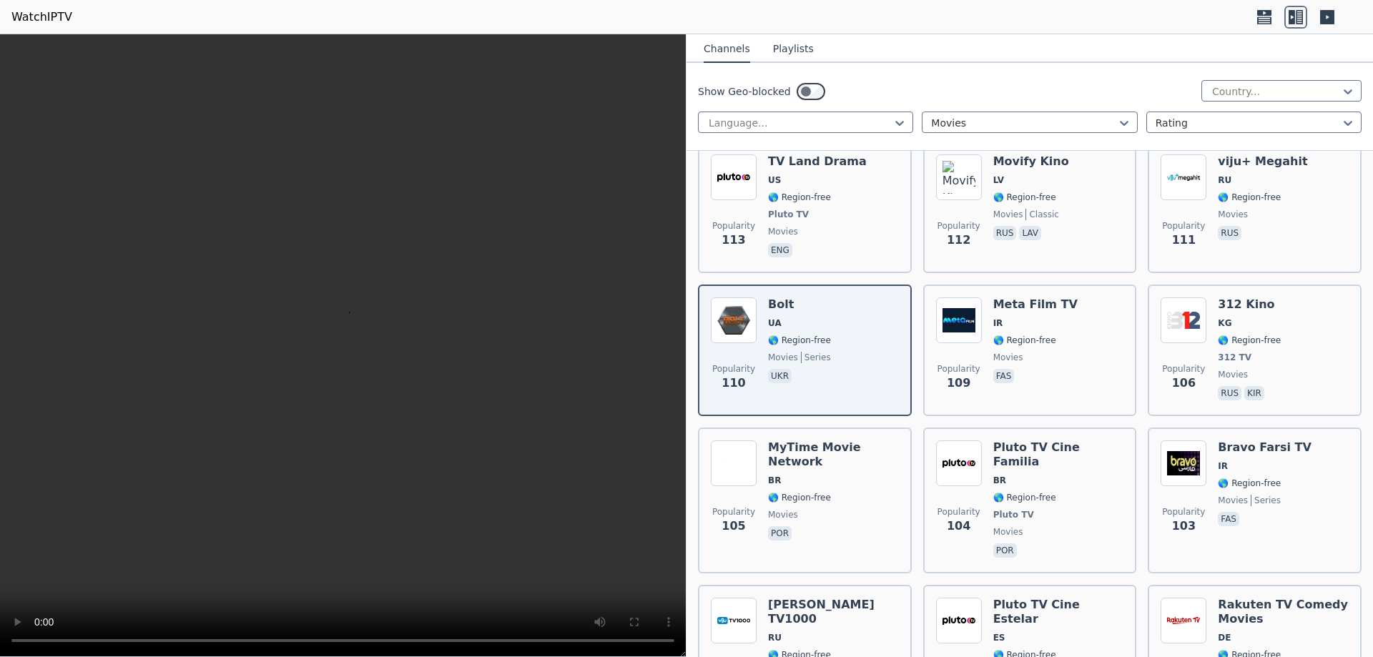
scroll to position [5792, 0]
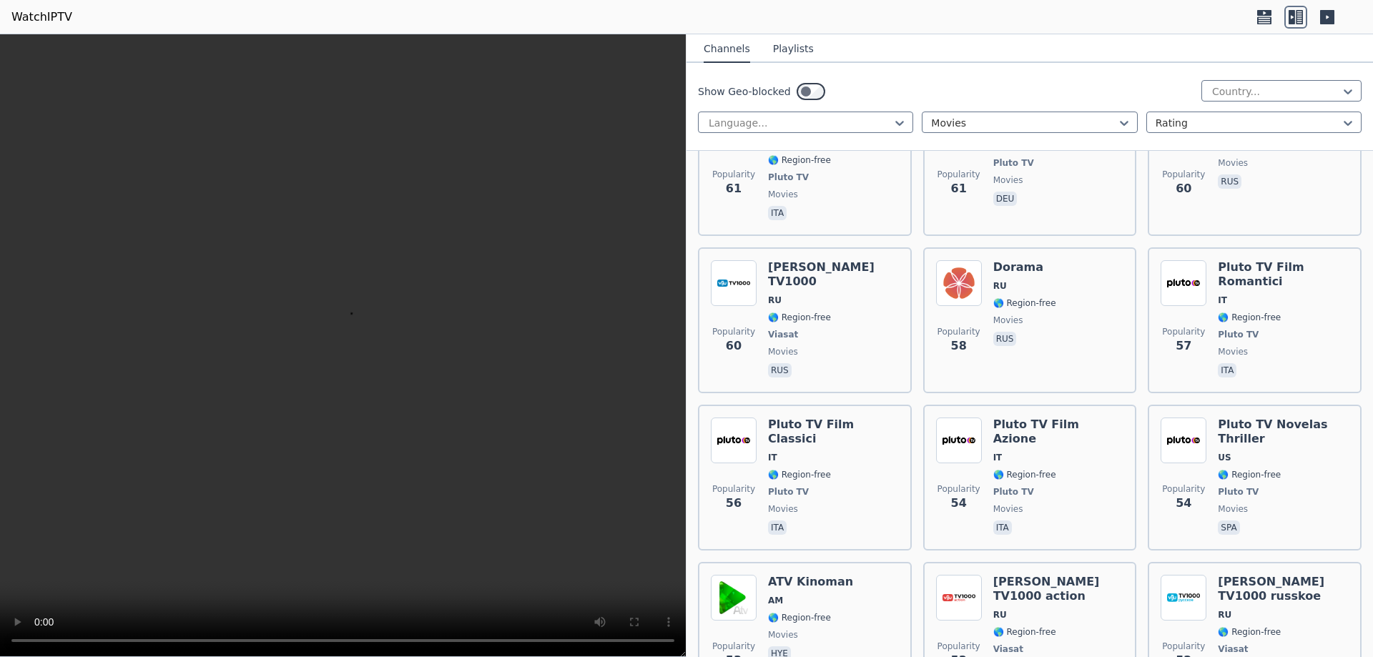
scroll to position [7866, 0]
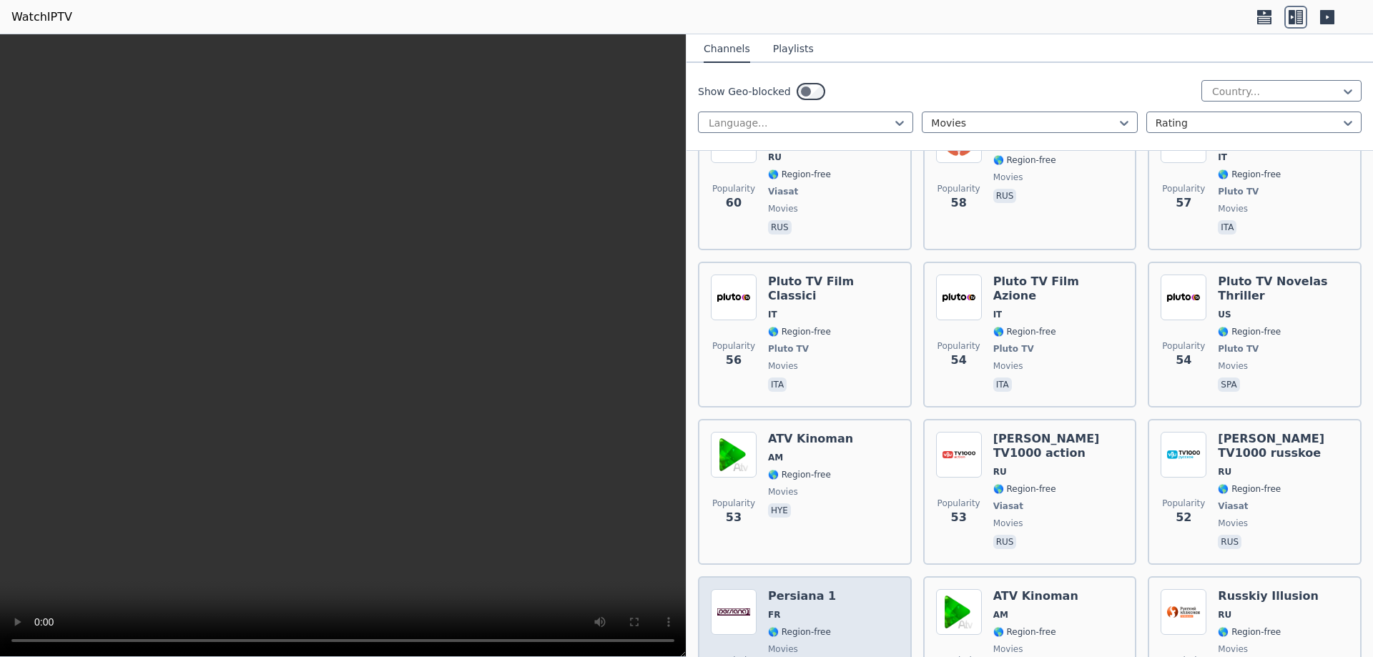
click at [805, 589] on div "Persiana 1 FR 🌎 Region-free movies fas" at bounding box center [802, 640] width 68 height 103
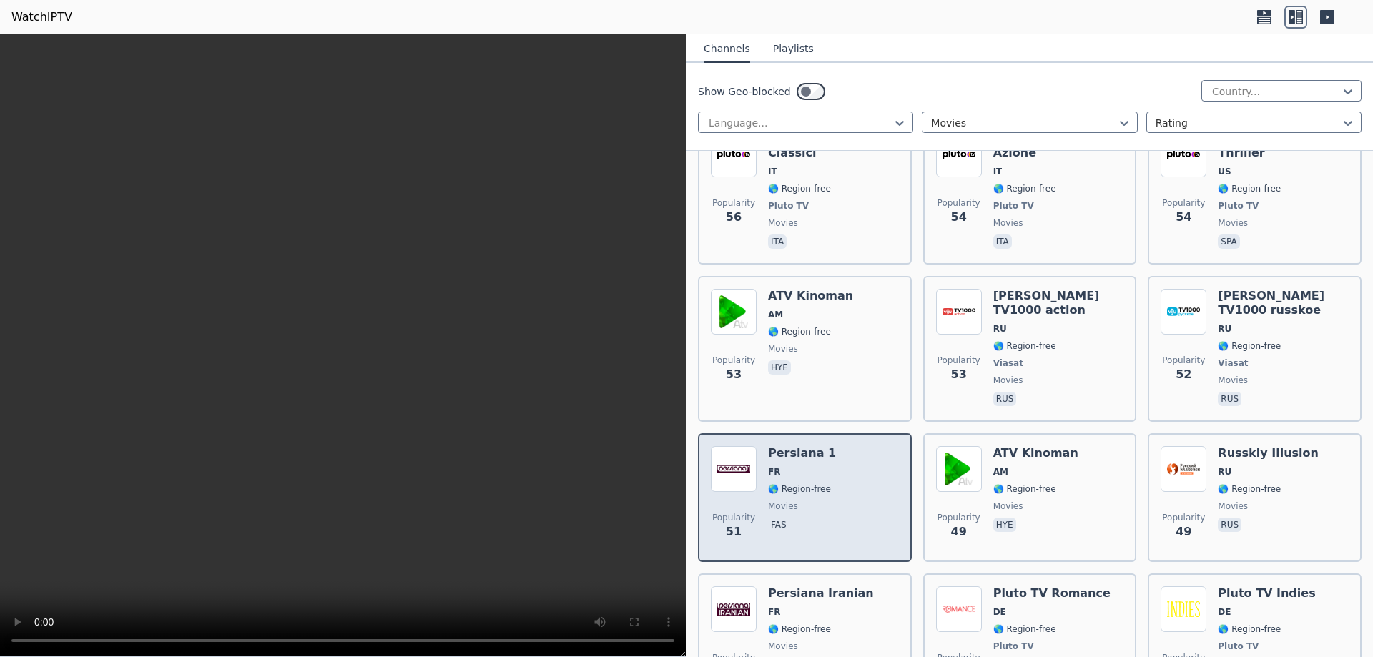
drag, startPoint x: 832, startPoint y: 282, endPoint x: 835, endPoint y: 263, distance: 18.7
click at [835, 446] on div "Popularity 51 Persiana 1 FR 🌎 Region-free movies fas" at bounding box center [805, 497] width 188 height 103
click at [737, 523] on span "51" at bounding box center [734, 531] width 16 height 17
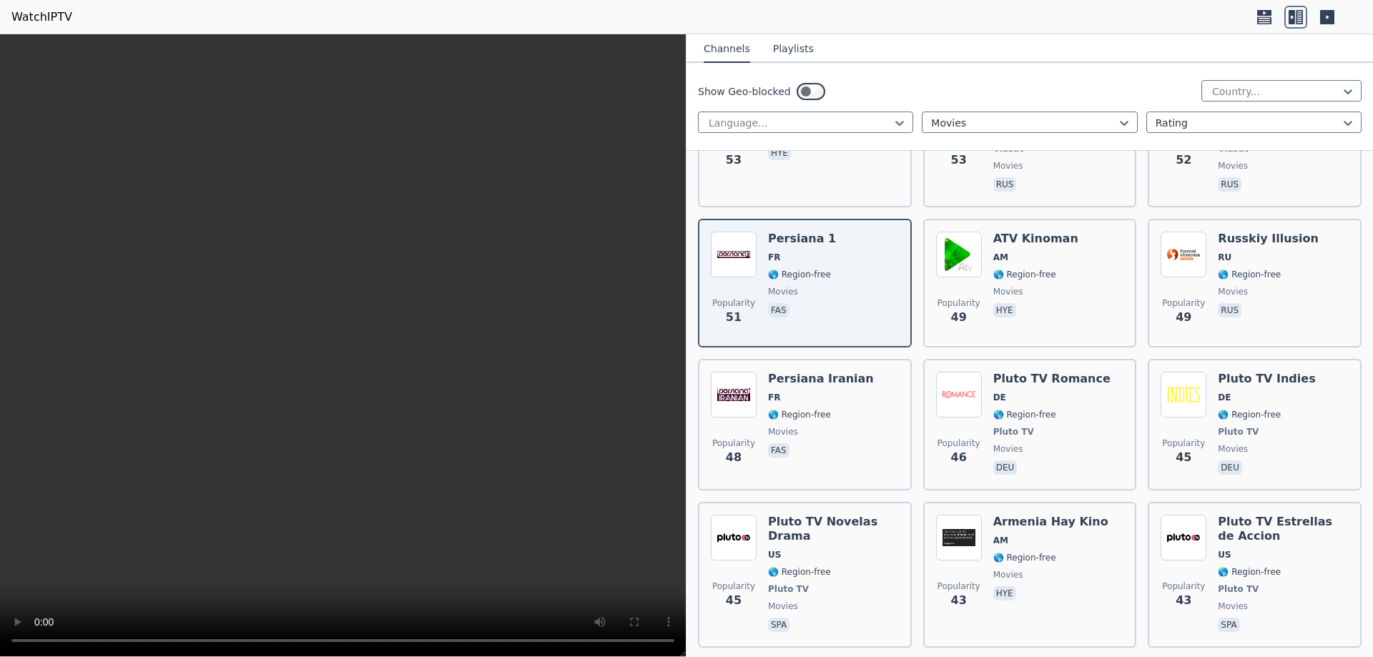
scroll to position [8295, 0]
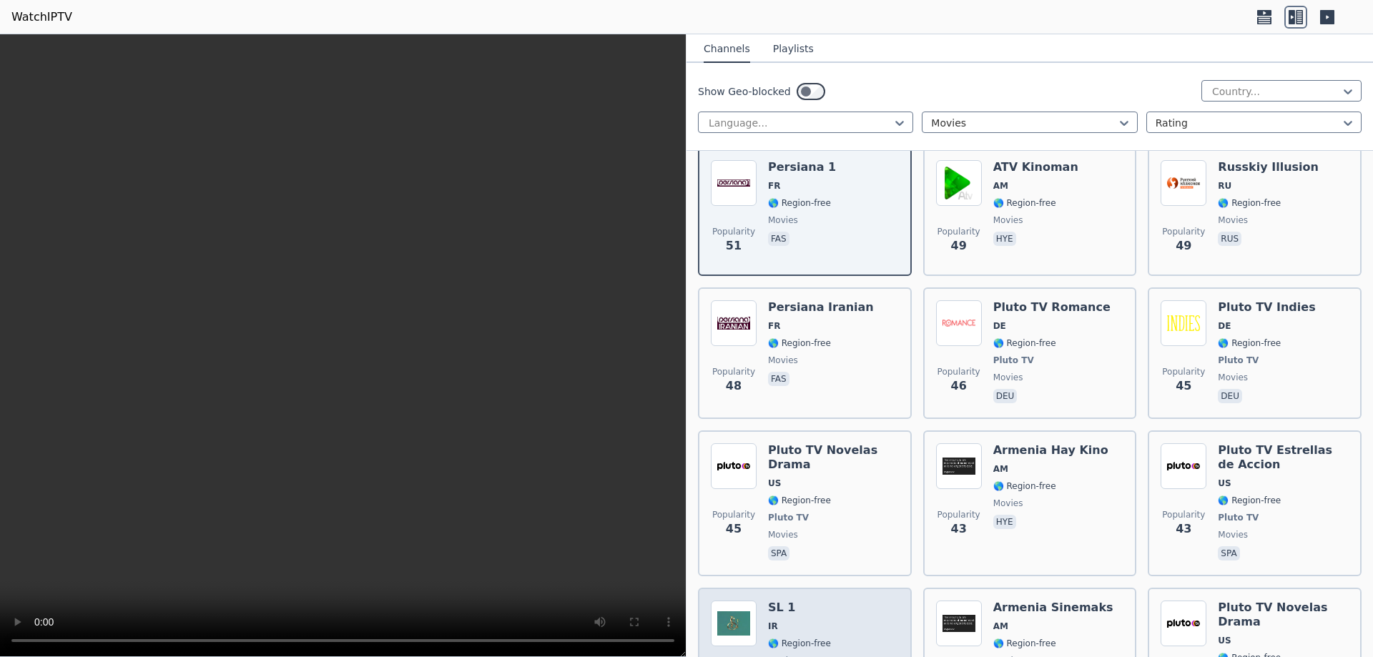
click at [822, 601] on div "SL 1 IR 🌎 Region-free movies fas" at bounding box center [799, 661] width 63 height 120
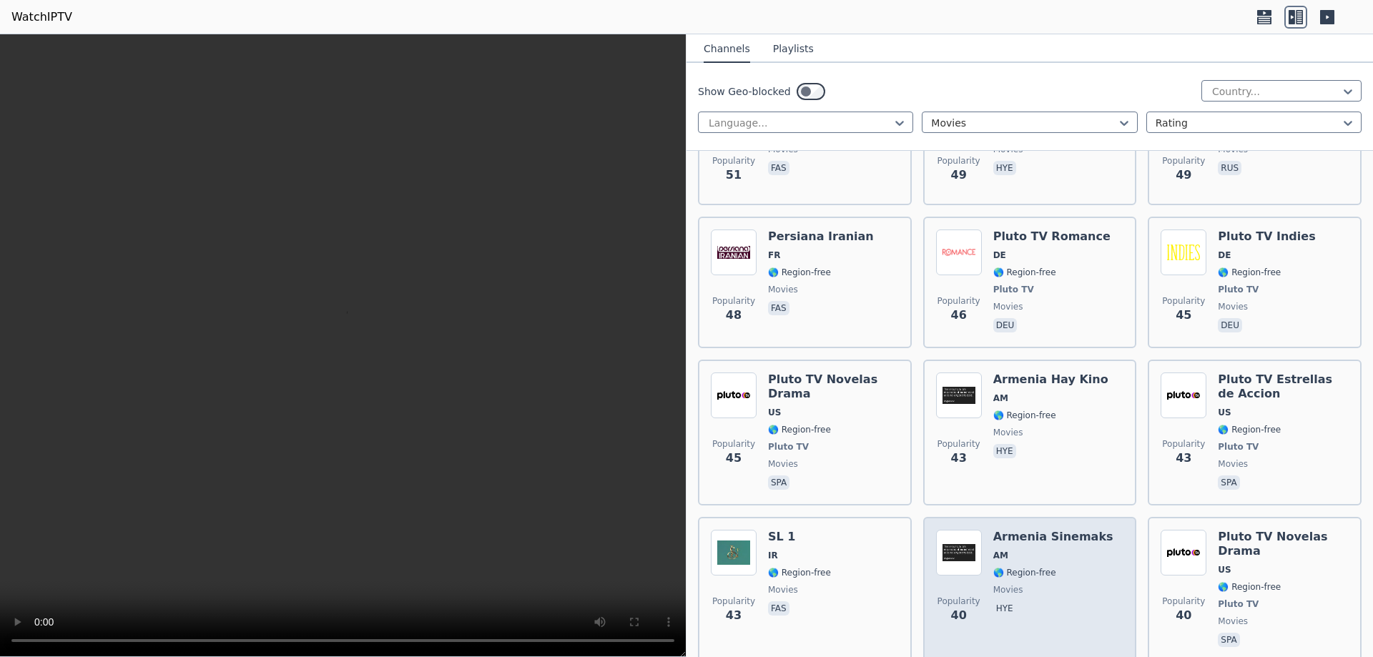
scroll to position [8366, 0]
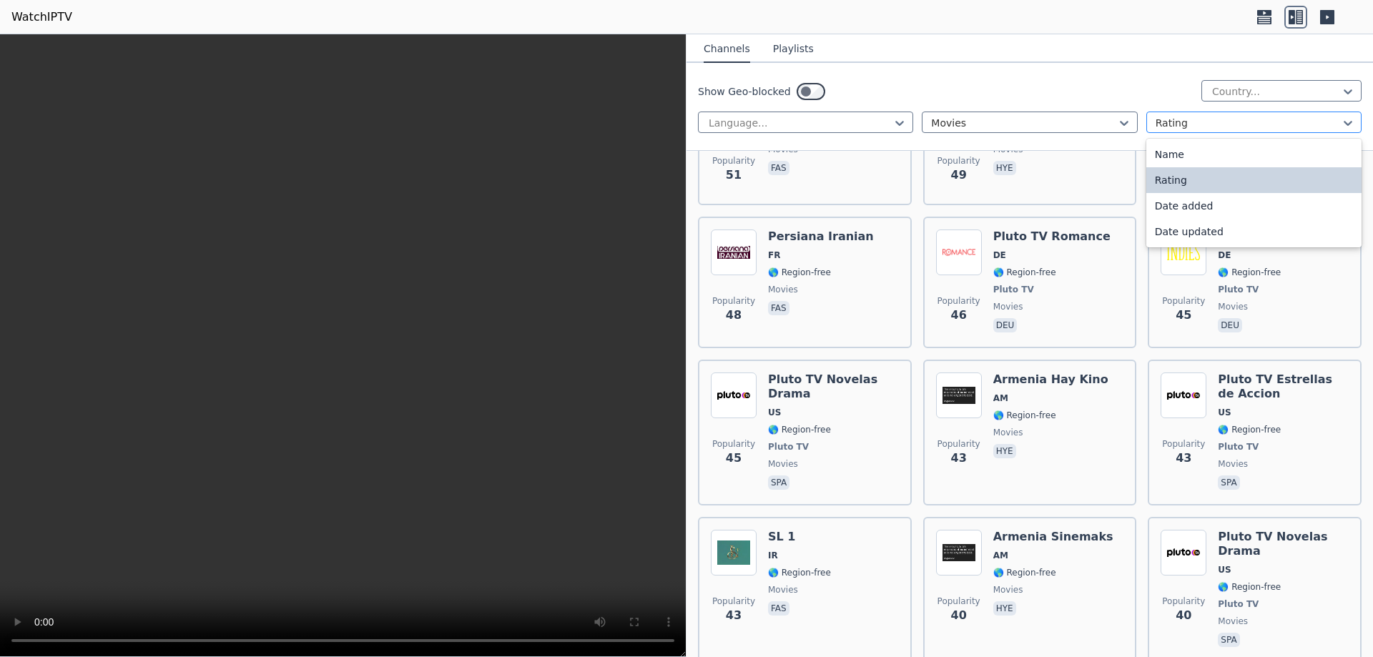
click at [1218, 119] on div at bounding box center [1248, 123] width 185 height 14
click at [988, 121] on div at bounding box center [1023, 123] width 185 height 14
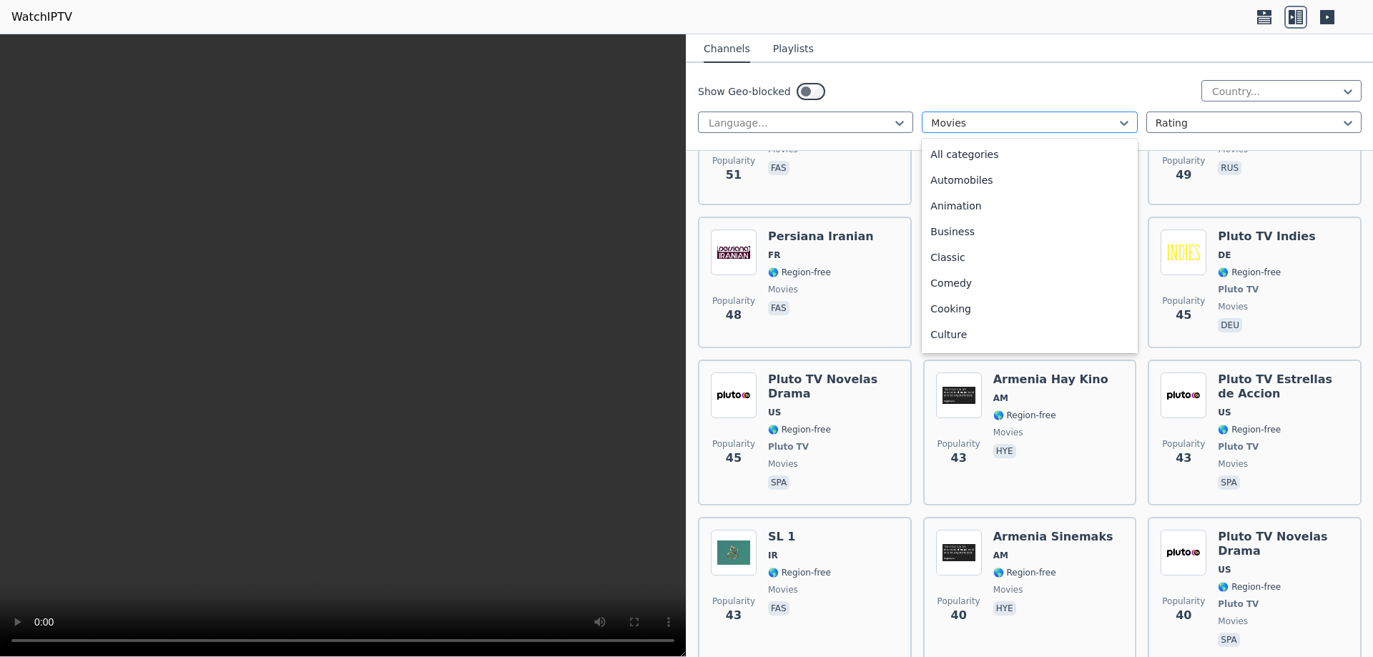
scroll to position [209, 0]
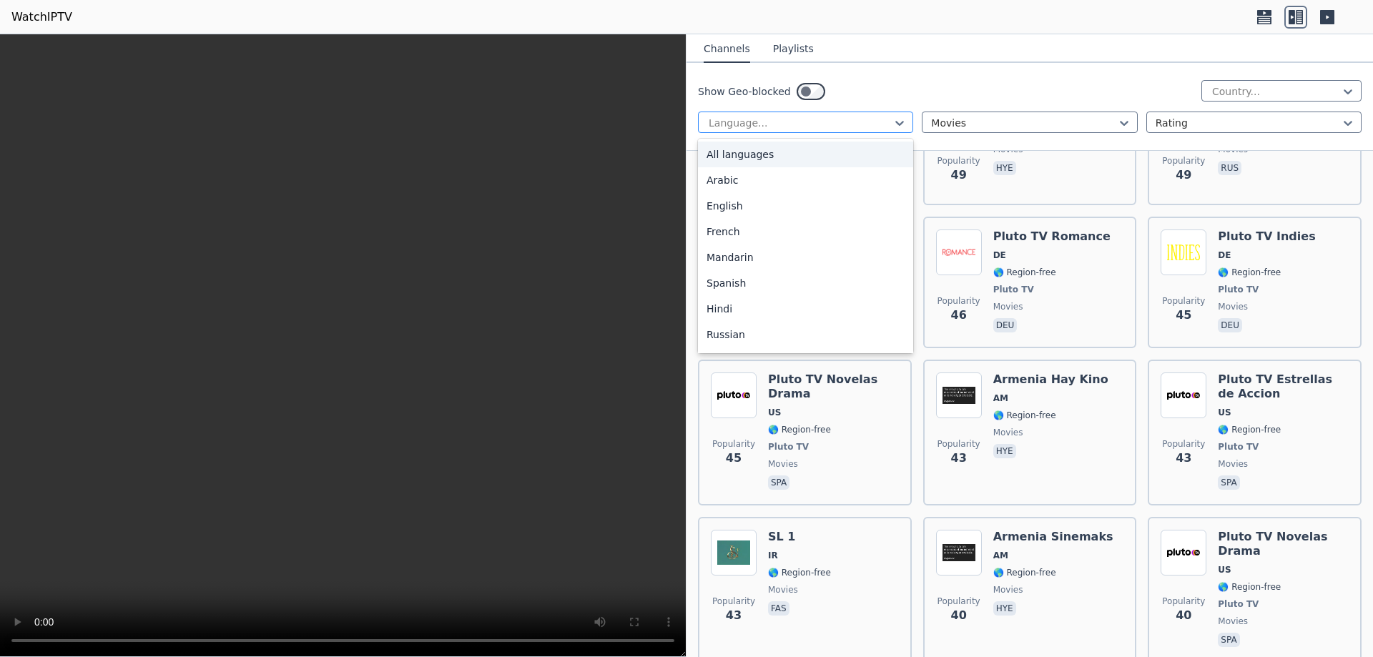
click at [808, 117] on div at bounding box center [799, 123] width 185 height 14
click at [722, 207] on div "English" at bounding box center [805, 206] width 215 height 26
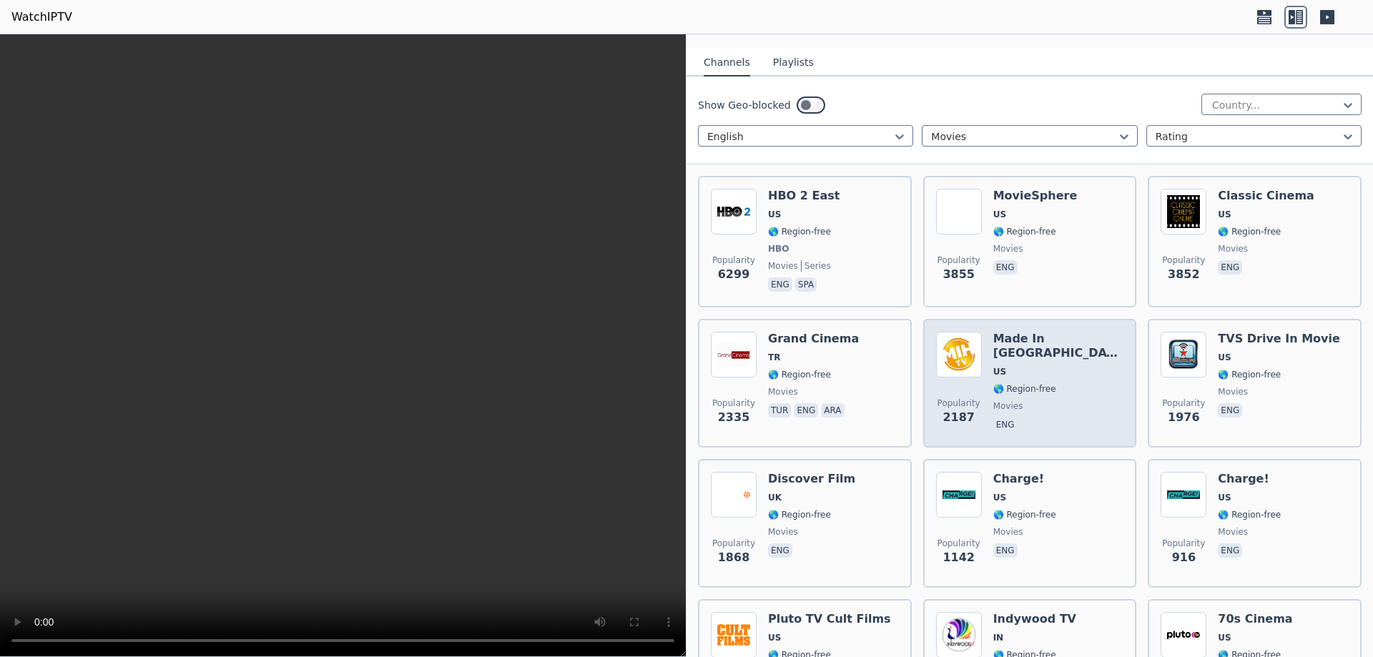
scroll to position [215, 0]
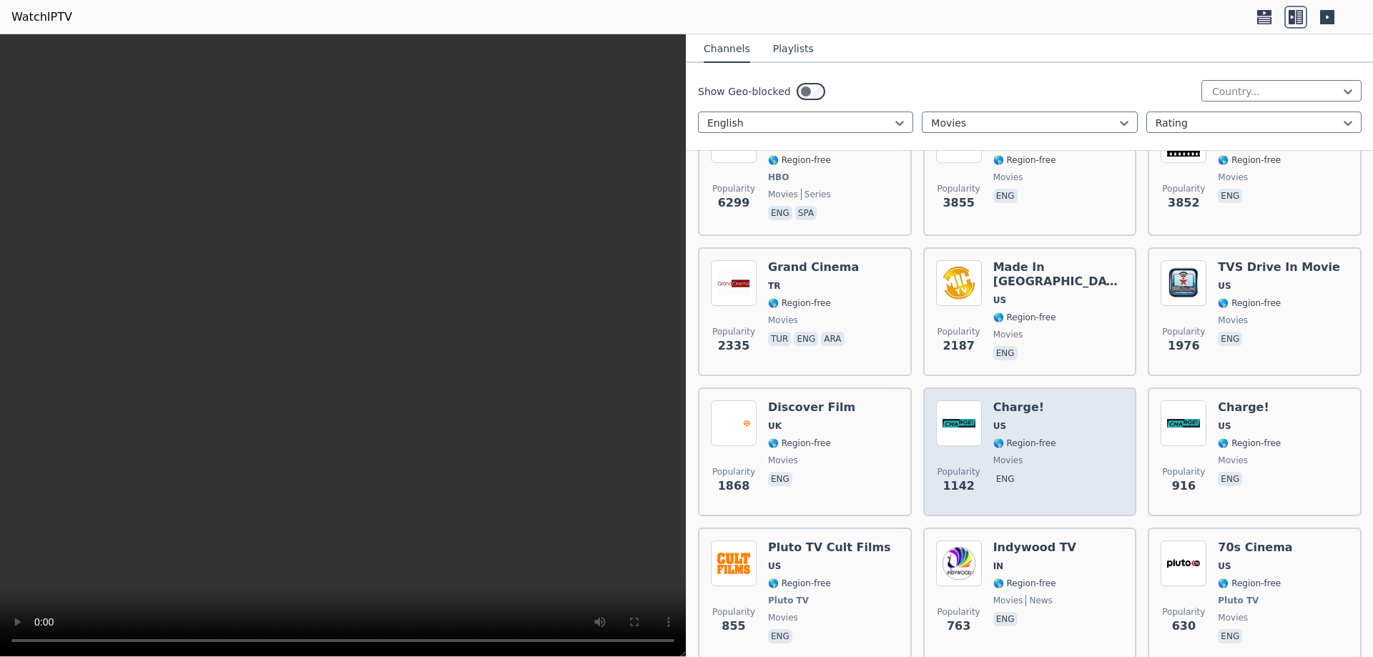
click at [1006, 421] on div "Charge! US 🌎 Region-free movies eng" at bounding box center [1024, 451] width 63 height 103
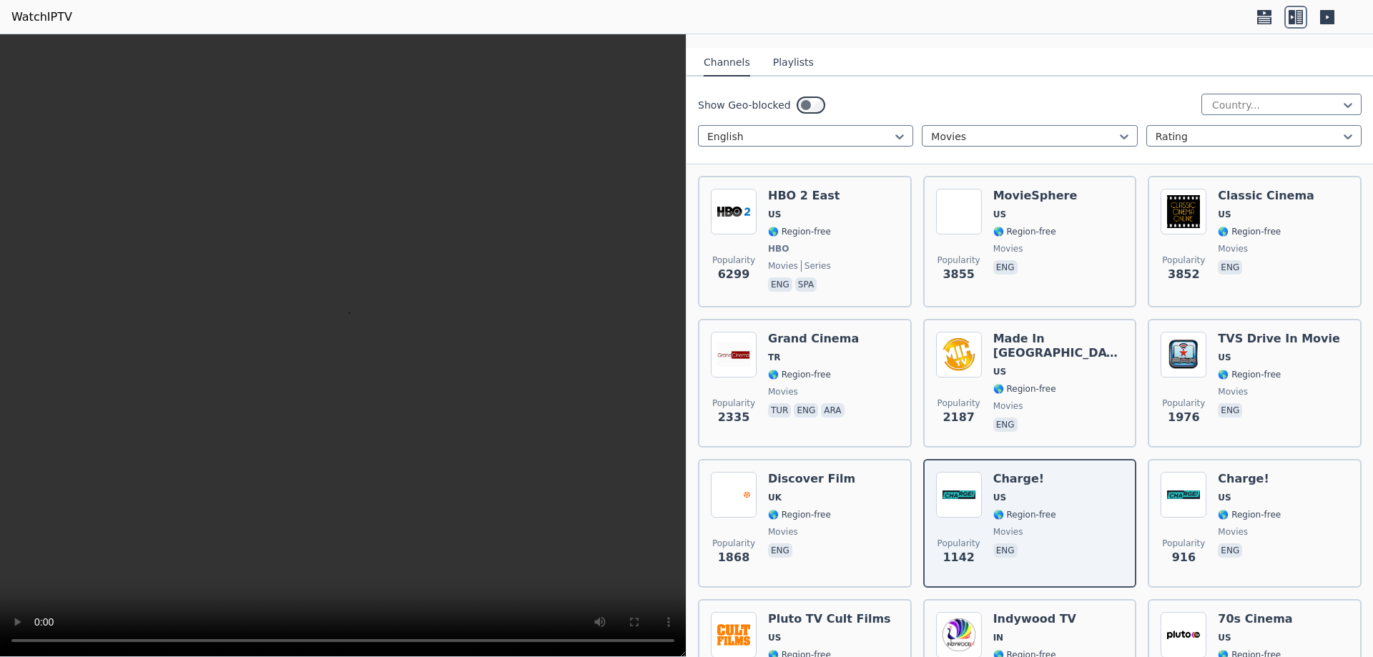
scroll to position [429, 0]
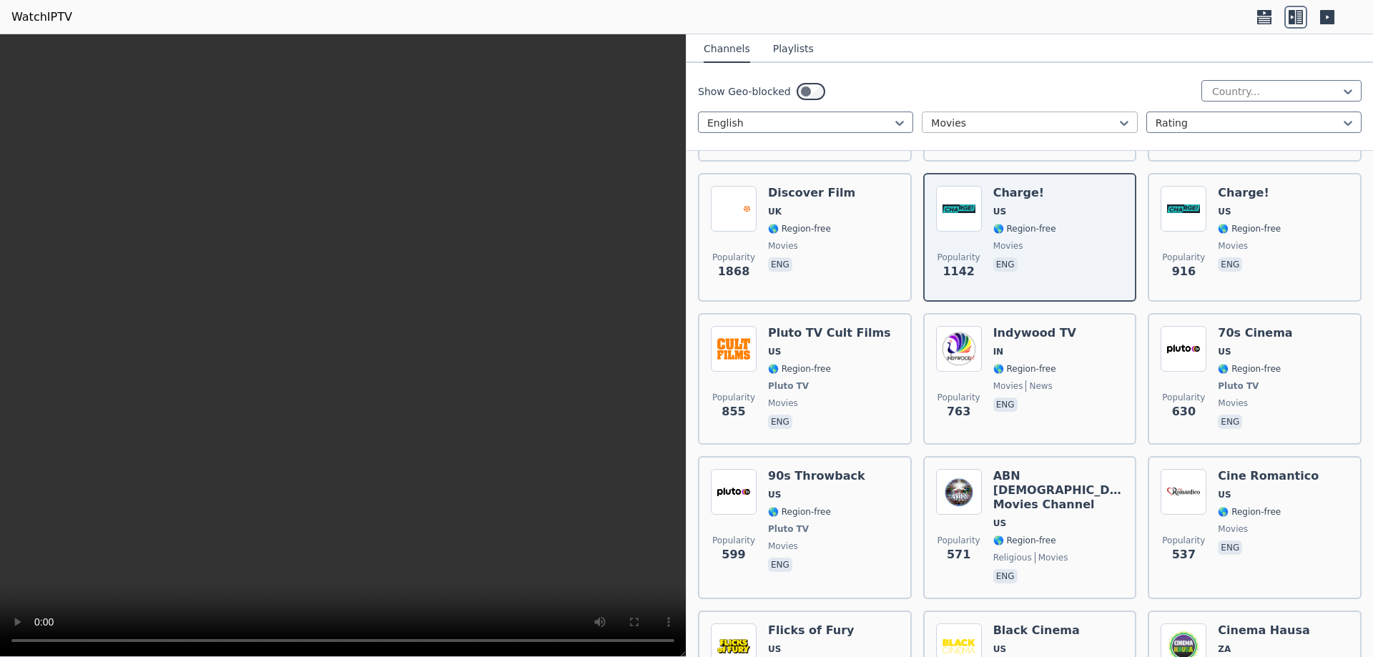
click at [970, 126] on div at bounding box center [1023, 123] width 185 height 14
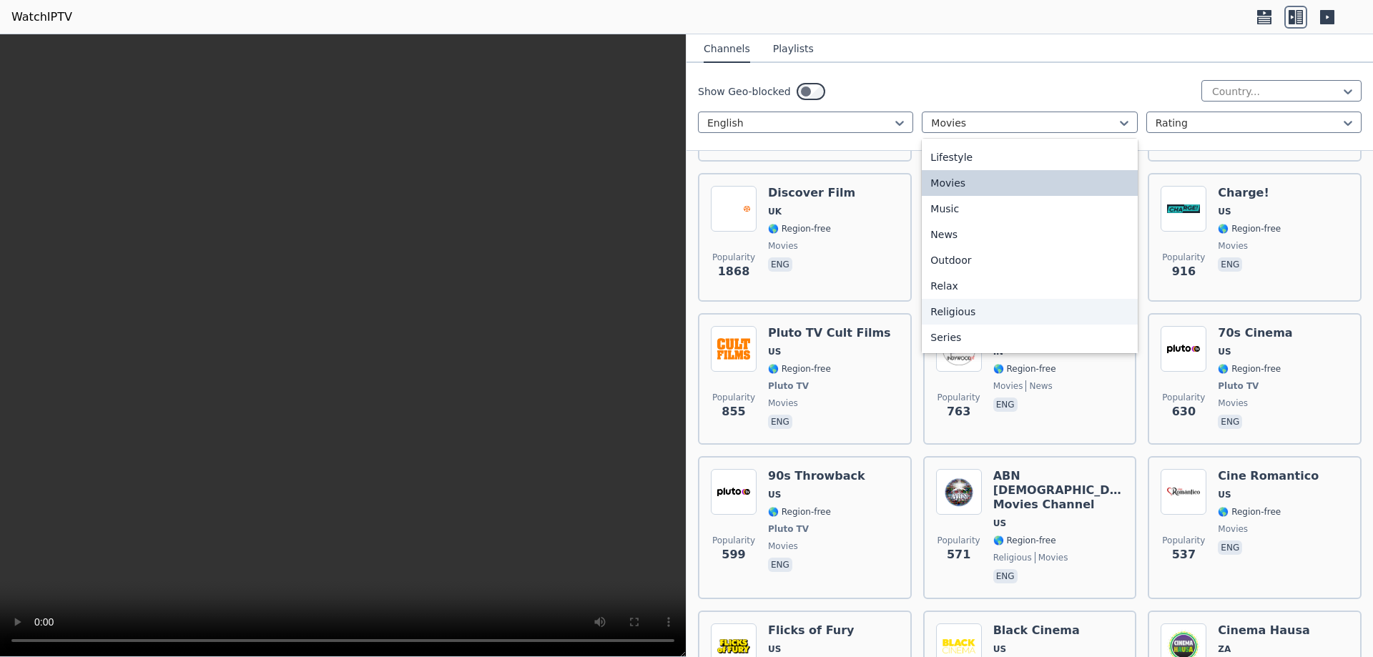
scroll to position [486, 0]
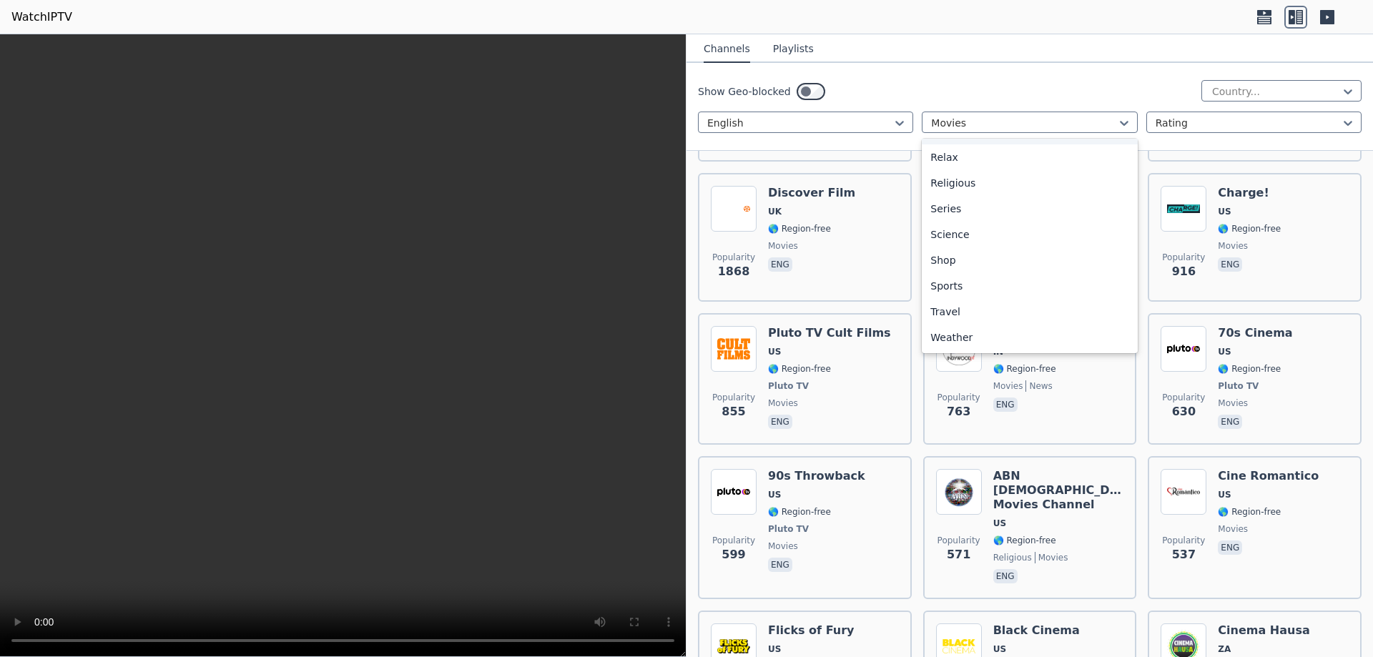
click at [962, 82] on div "Show Geo-blocked Country..." at bounding box center [1030, 91] width 664 height 23
